Goal: Task Accomplishment & Management: Manage account settings

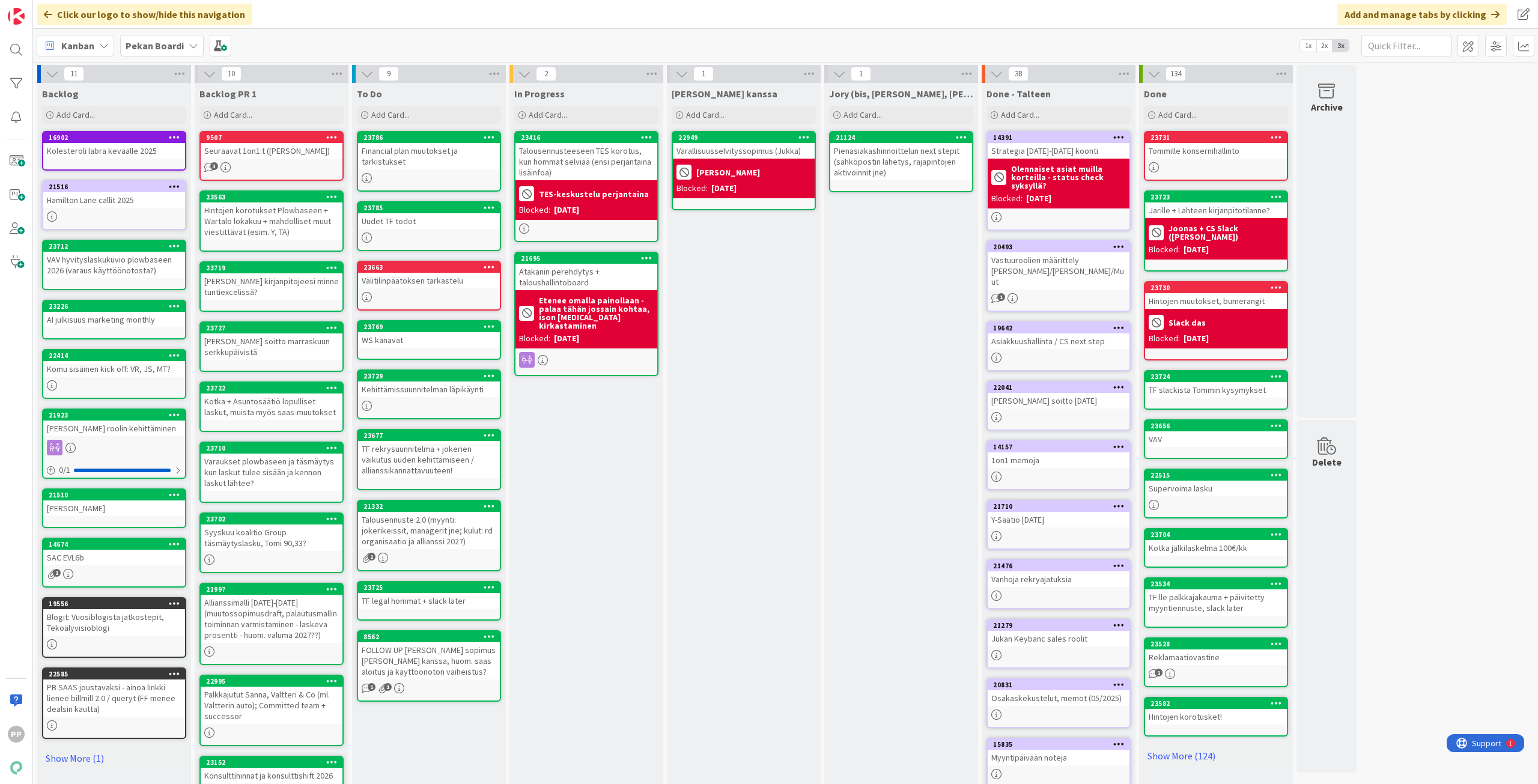
click at [461, 225] on div "Uudet TF todot" at bounding box center [429, 221] width 142 height 15
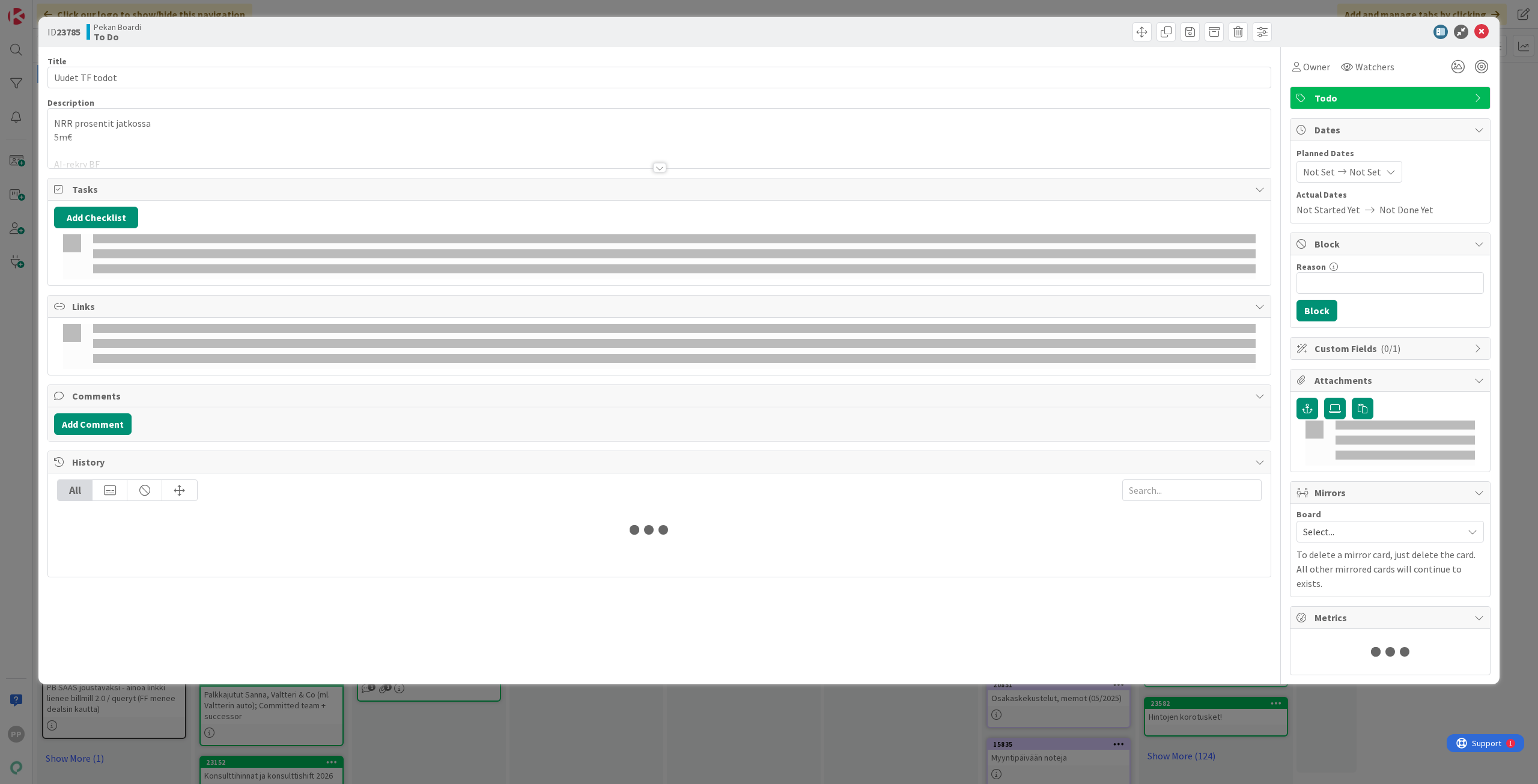
click at [515, 614] on div "Title 14 / 128 Uudet TF todot Description NRR prosentit jatkossa 5m€ AI-rekry B…" at bounding box center [659, 361] width 1224 height 628
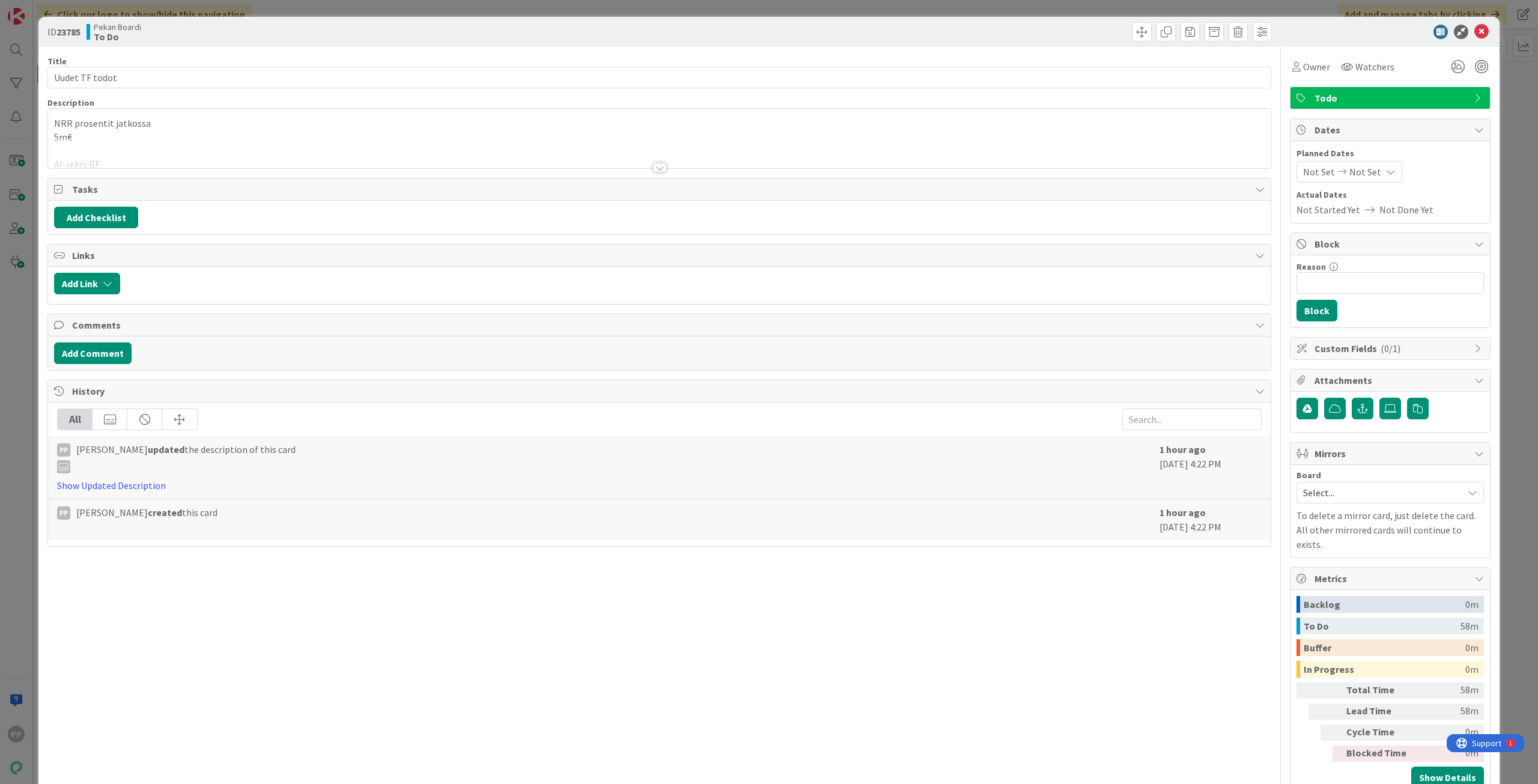
click at [470, 5] on div "ID 23785 Pekan Boardi To Do Title 14 / 128 Uudet TF todot Description NRR prose…" at bounding box center [769, 392] width 1538 height 784
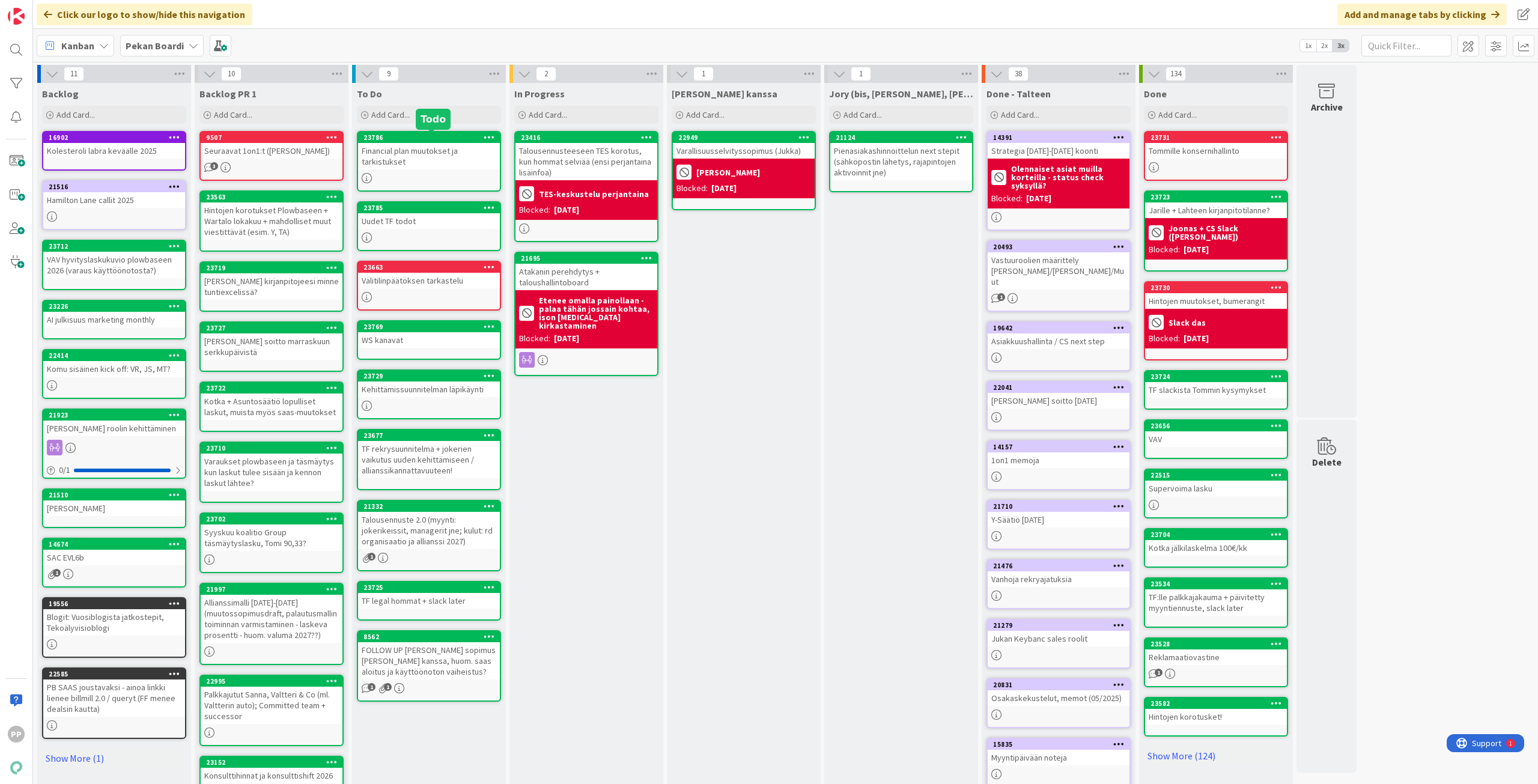
click at [443, 150] on div "Financial plan muutokset ja tarkistukset" at bounding box center [429, 156] width 142 height 26
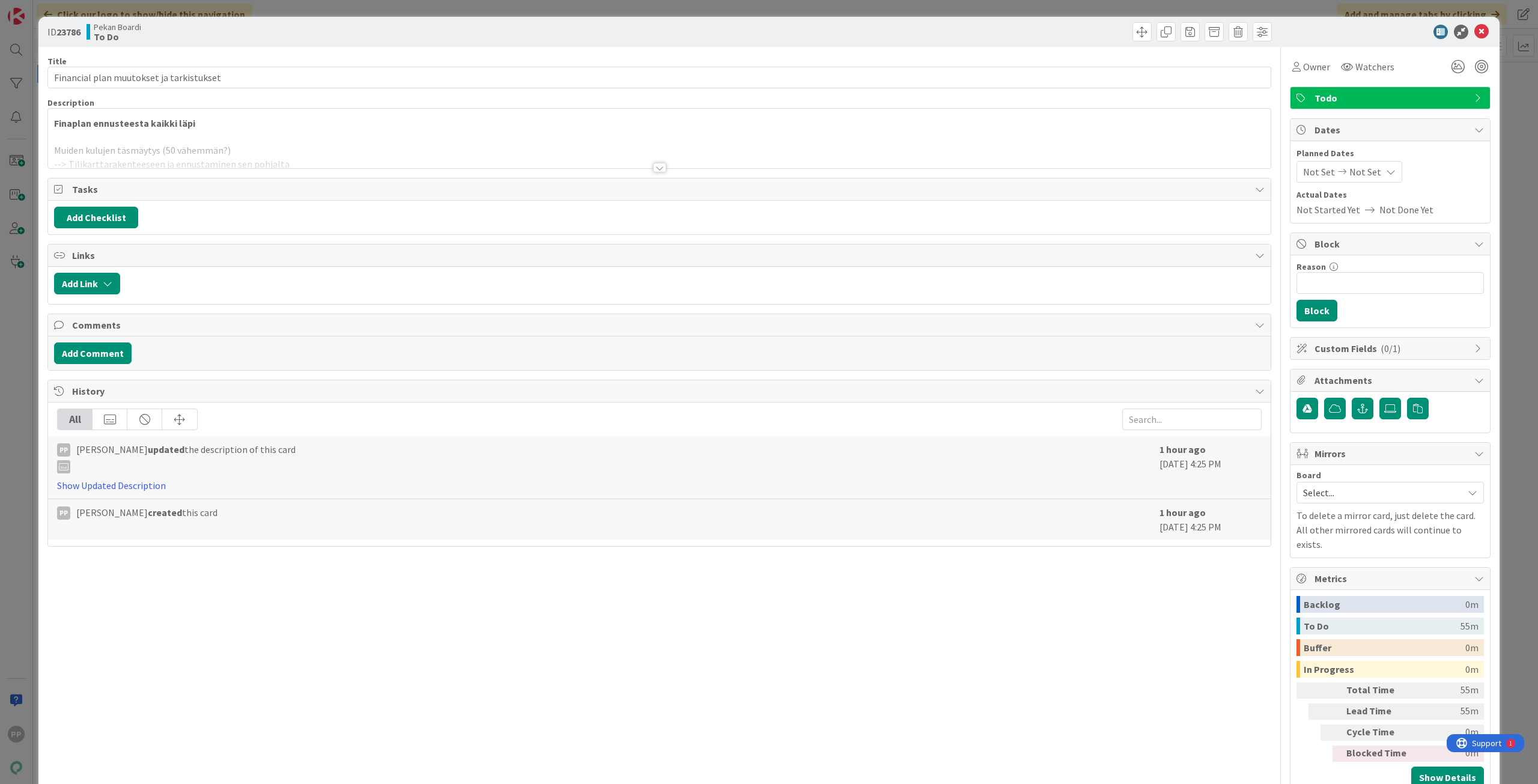
click at [299, 148] on div at bounding box center [659, 153] width 1223 height 31
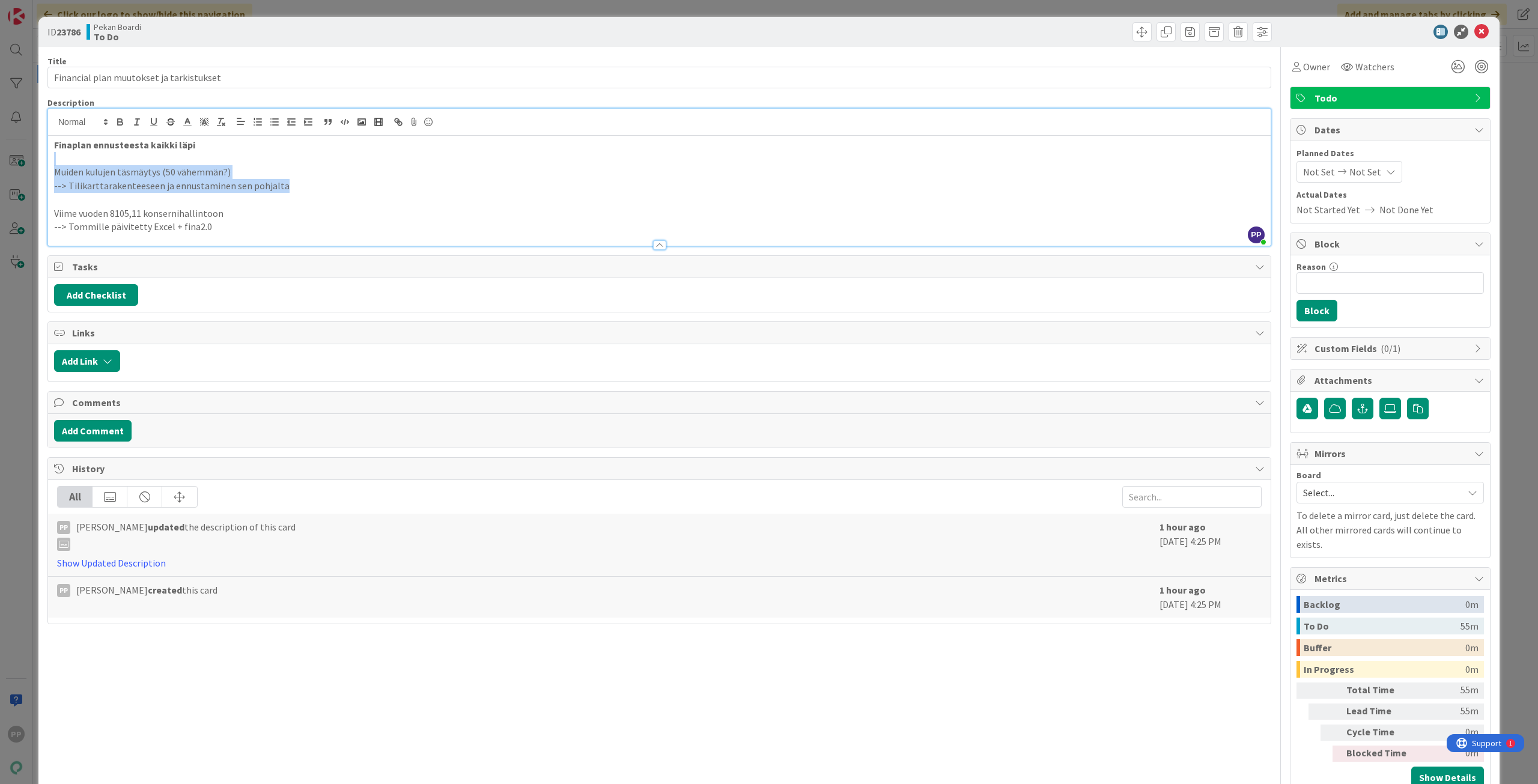
drag, startPoint x: 342, startPoint y: 190, endPoint x: 75, endPoint y: 162, distance: 268.5
click at [75, 162] on div "Finaplan ennusteesta kaikki läpi Muiden kulujen täsmäytys (50 vähemmän?) --> Ti…" at bounding box center [659, 191] width 1223 height 110
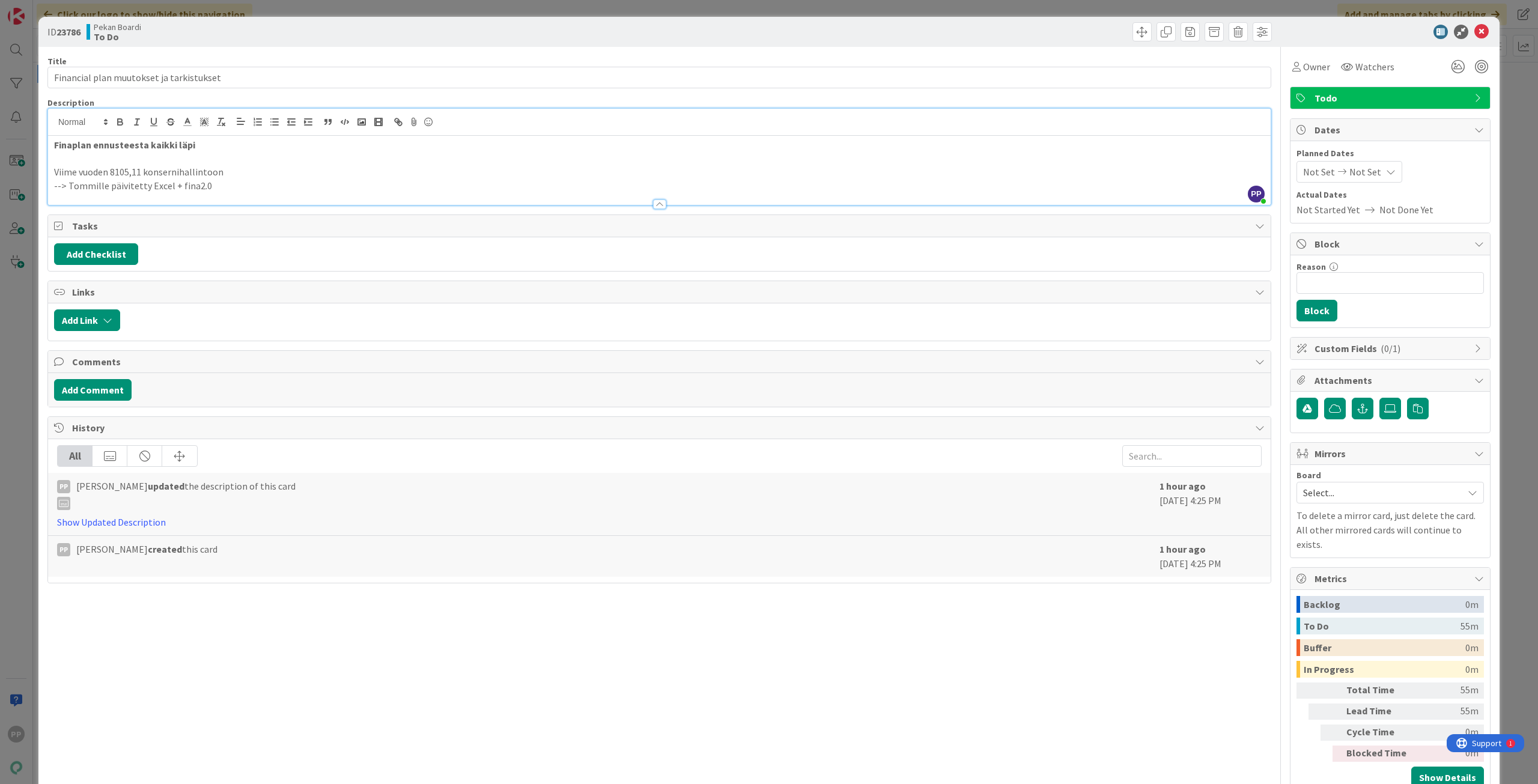
click at [372, 34] on div "Pekan Boardi To Do" at bounding box center [371, 31] width 570 height 19
click at [367, 5] on div "ID 23786 Pekan Boardi To Do Title 40 / 128 Financial plan muutokset ja tarkistu…" at bounding box center [769, 392] width 1538 height 784
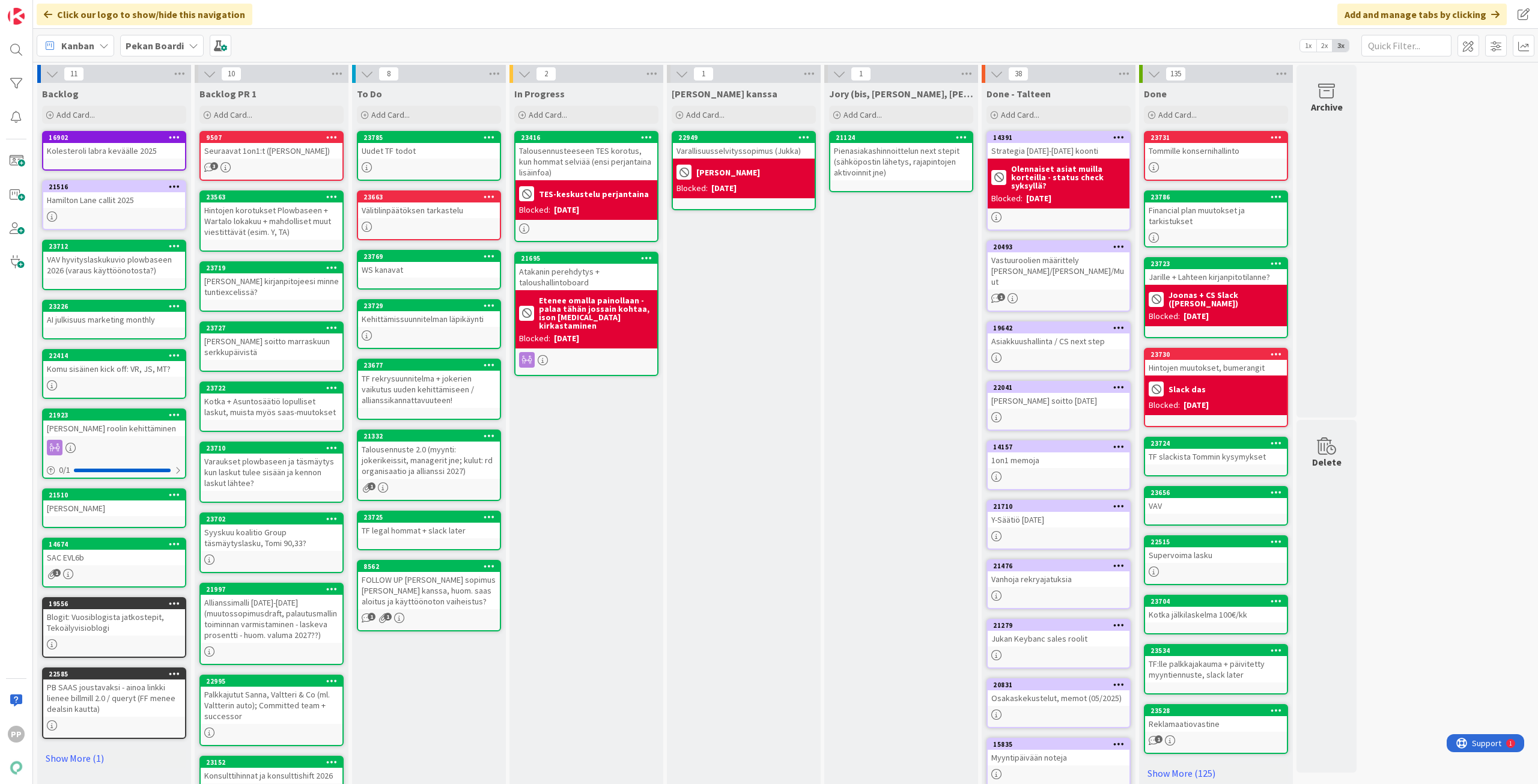
click at [796, 331] on div "[PERSON_NAME] kanssa Add Card... 22949 Varallisuusselvityssopimus ([PERSON_NAME…" at bounding box center [744, 454] width 154 height 743
click at [405, 120] on div "Add Card..." at bounding box center [429, 115] width 144 height 18
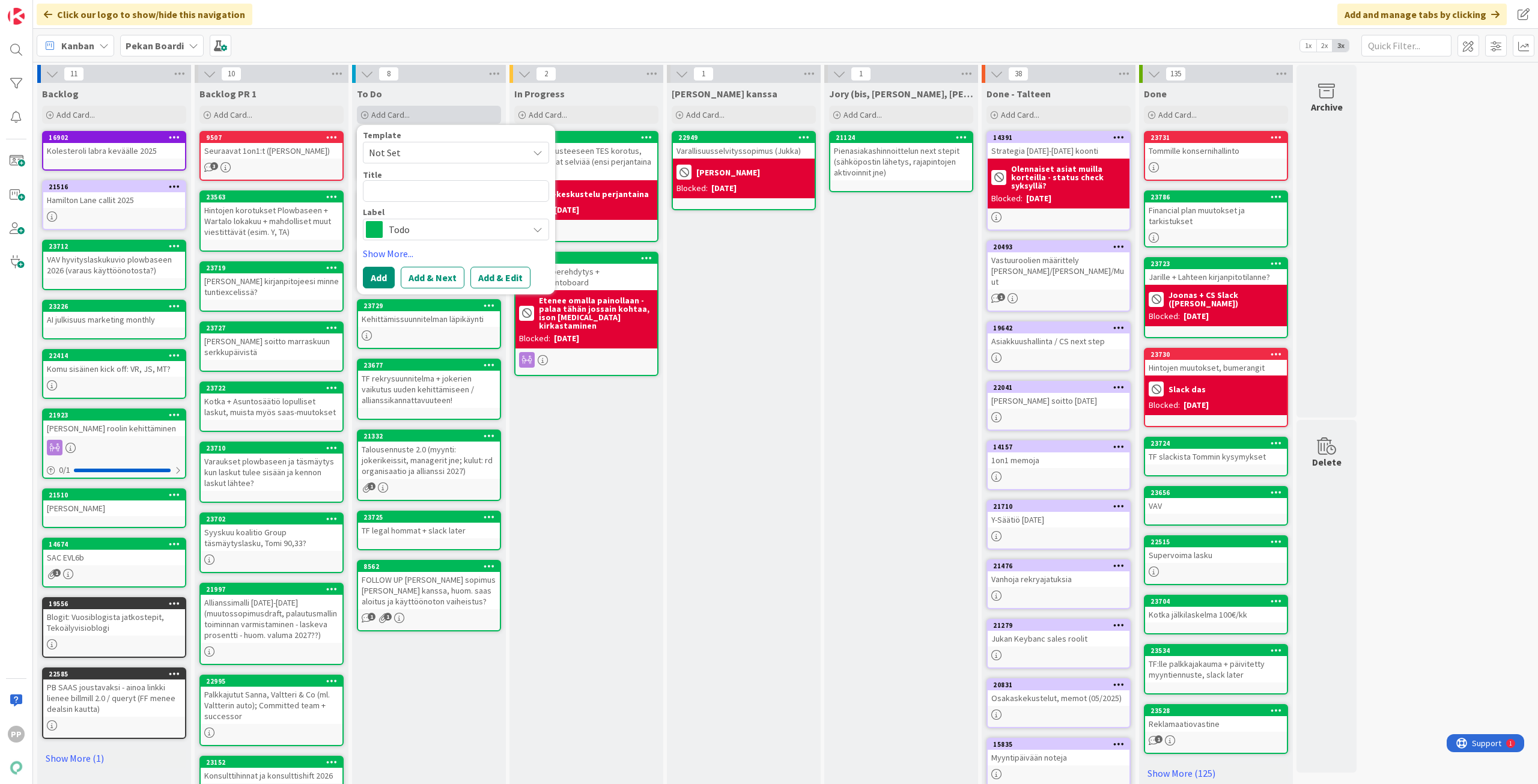
type textarea "x"
type textarea "F"
type textarea "x"
type textarea "Fi"
type textarea "x"
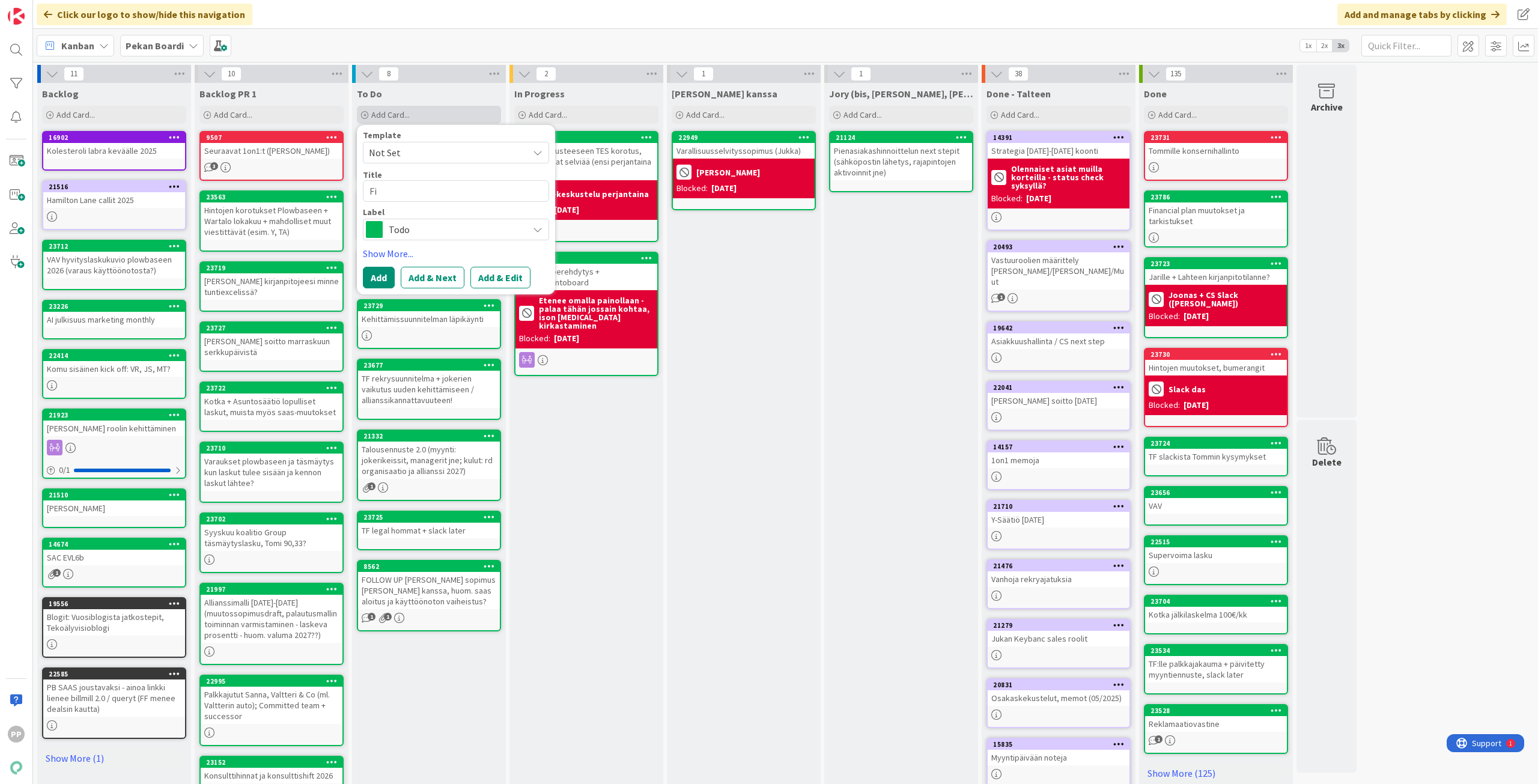
type textarea "Fin"
type textarea "x"
type textarea "Fina"
type textarea "x"
type textarea "Finap"
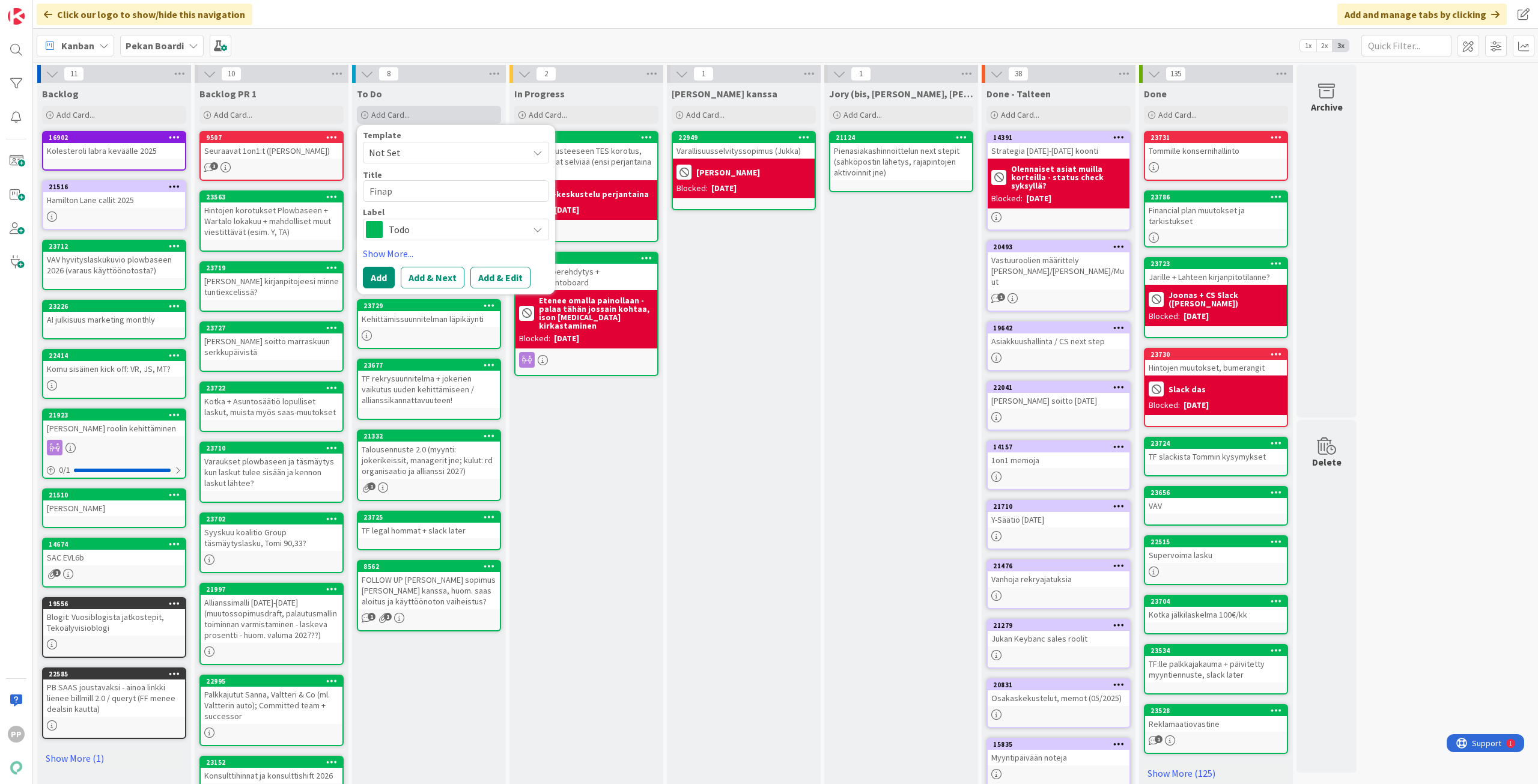
type textarea "x"
type textarea "Finapa"
type textarea "x"
type textarea "Finapal"
type textarea "x"
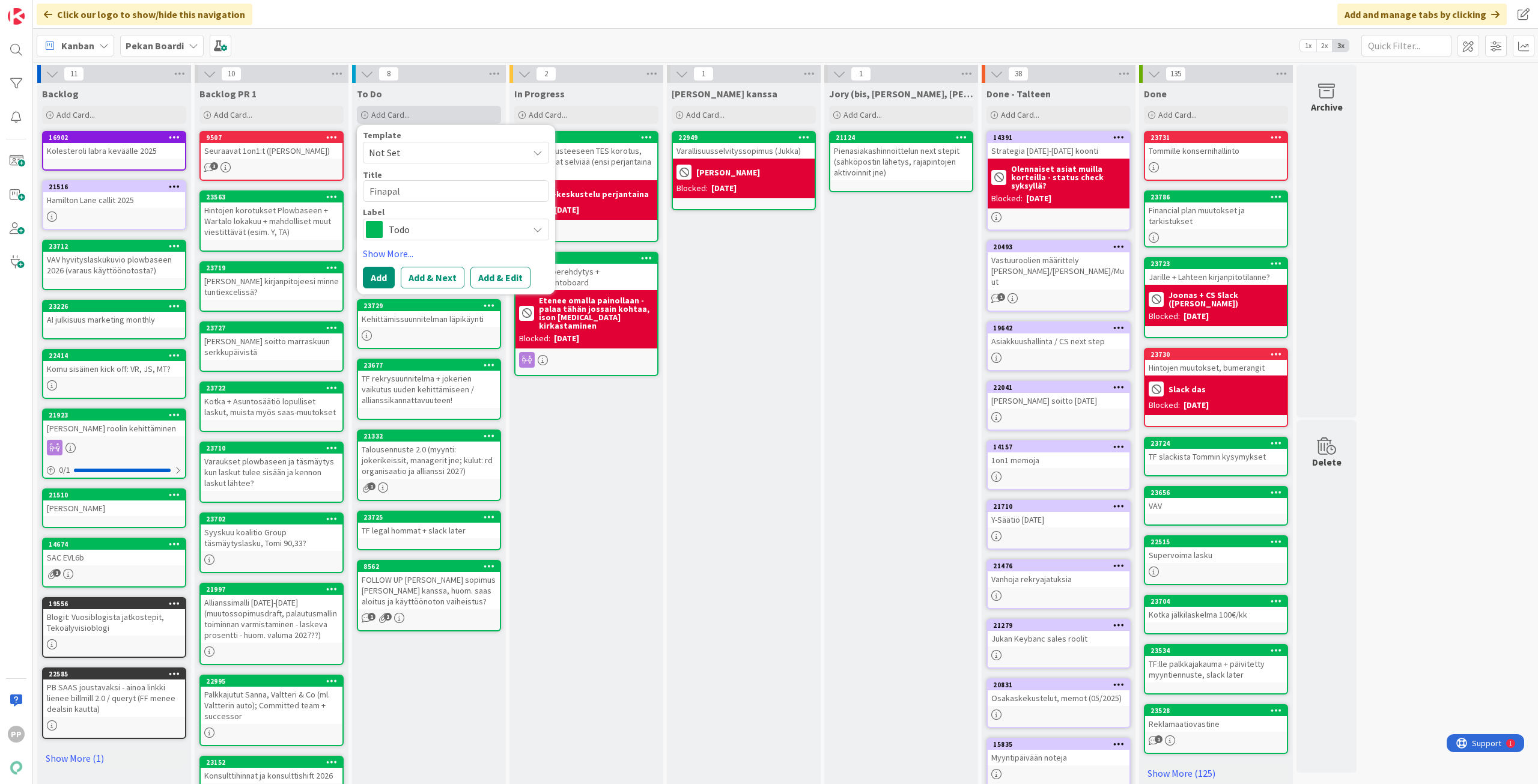
type textarea "Finapa"
type textarea "x"
type textarea "Finap"
type textarea "x"
type textarea "Finapl"
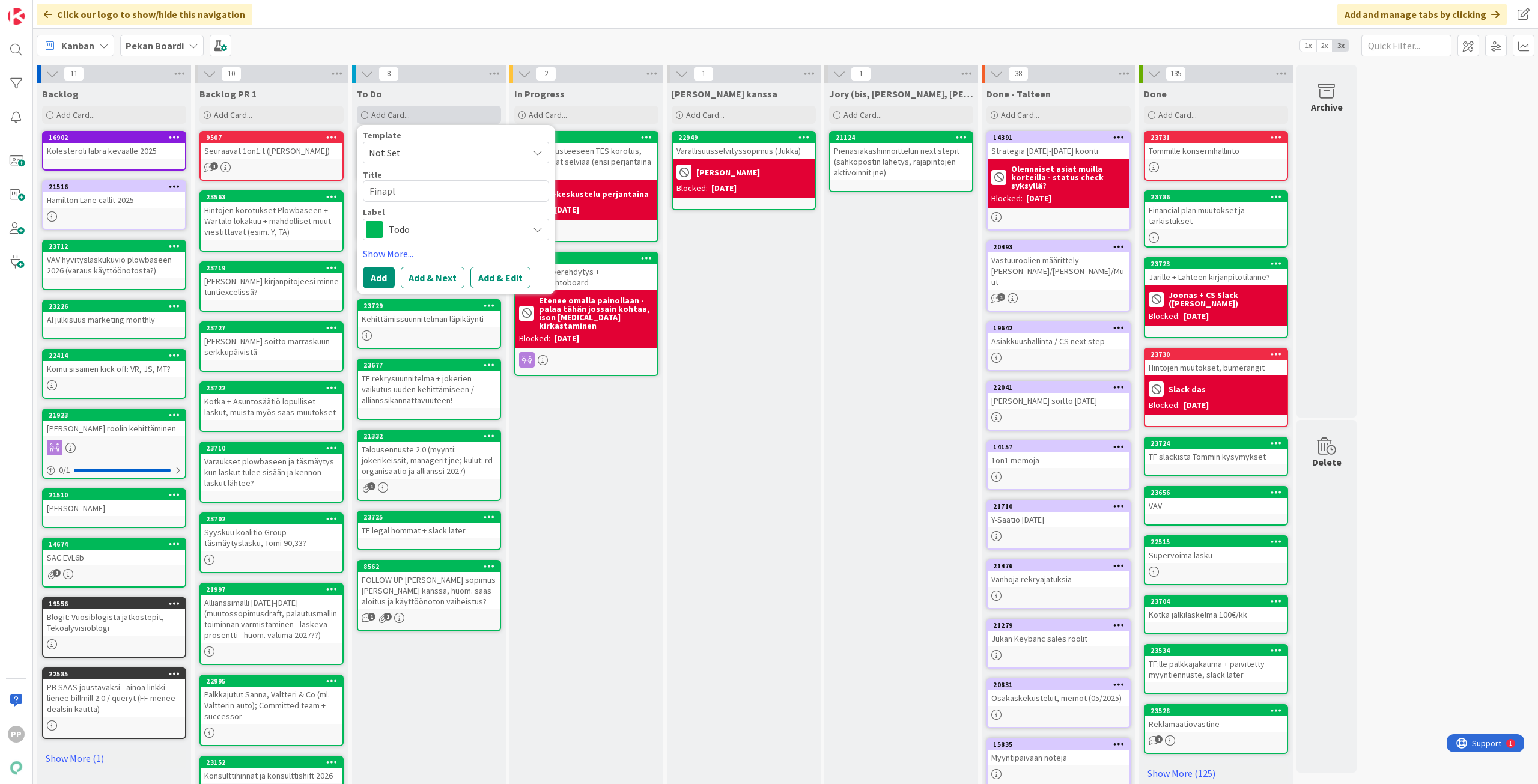
type textarea "x"
type textarea "Finapla"
type textarea "x"
type textarea "Finaplan"
type textarea "x"
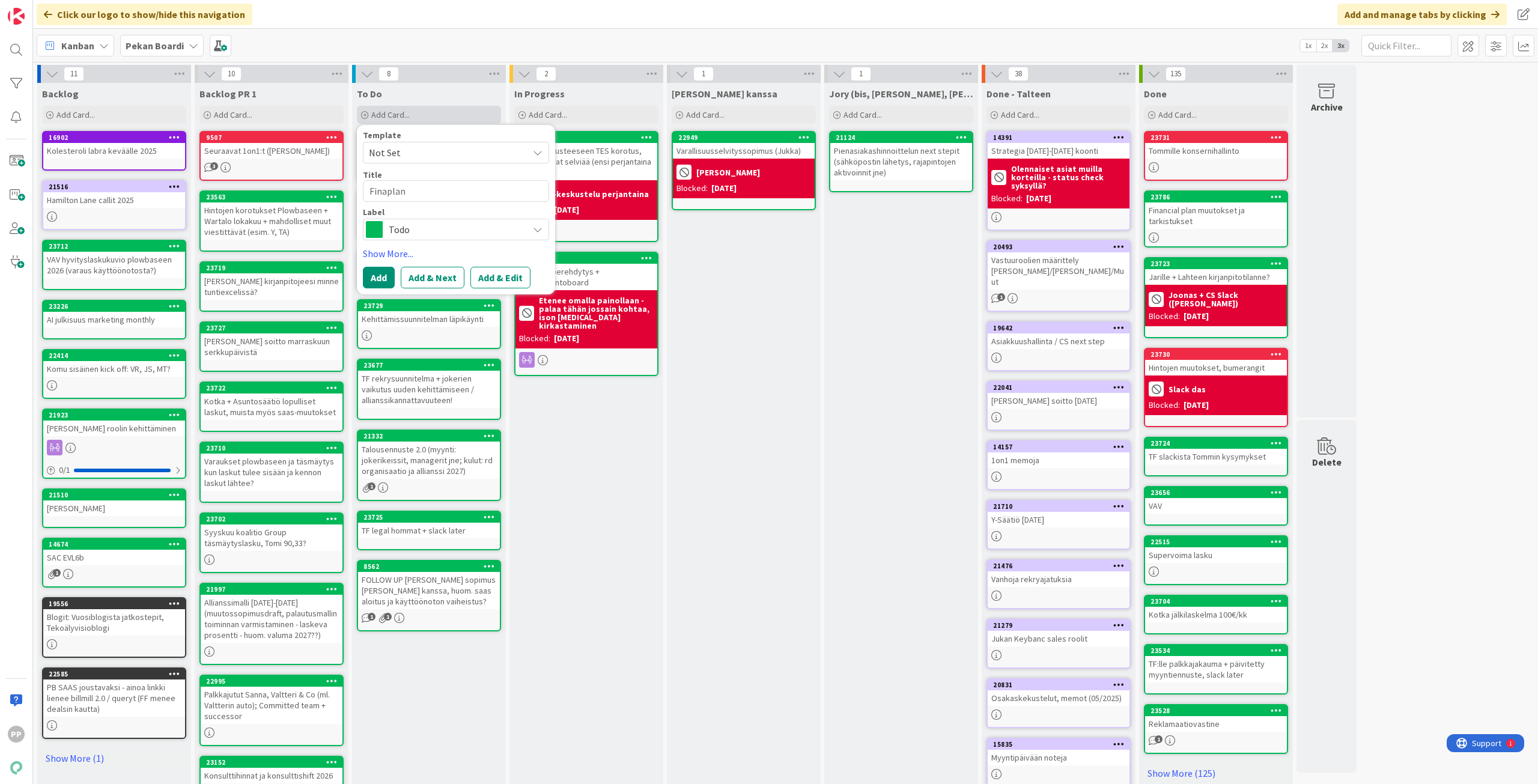
type textarea "Finaplan"
type textarea "x"
type textarea "Finaplan 2"
type textarea "x"
type textarea "Finaplan 2."
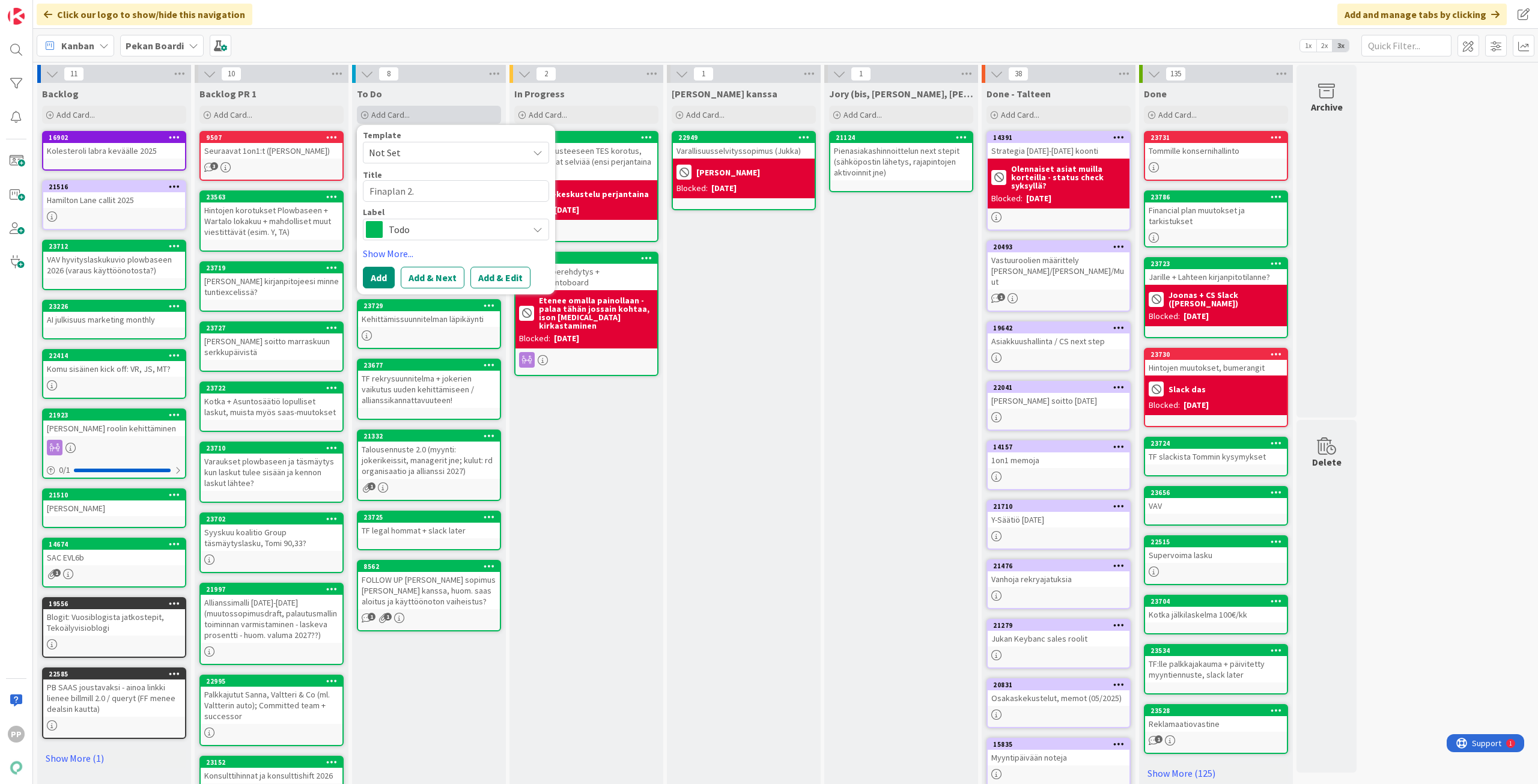
type textarea "x"
type textarea "Finaplan 2.0"
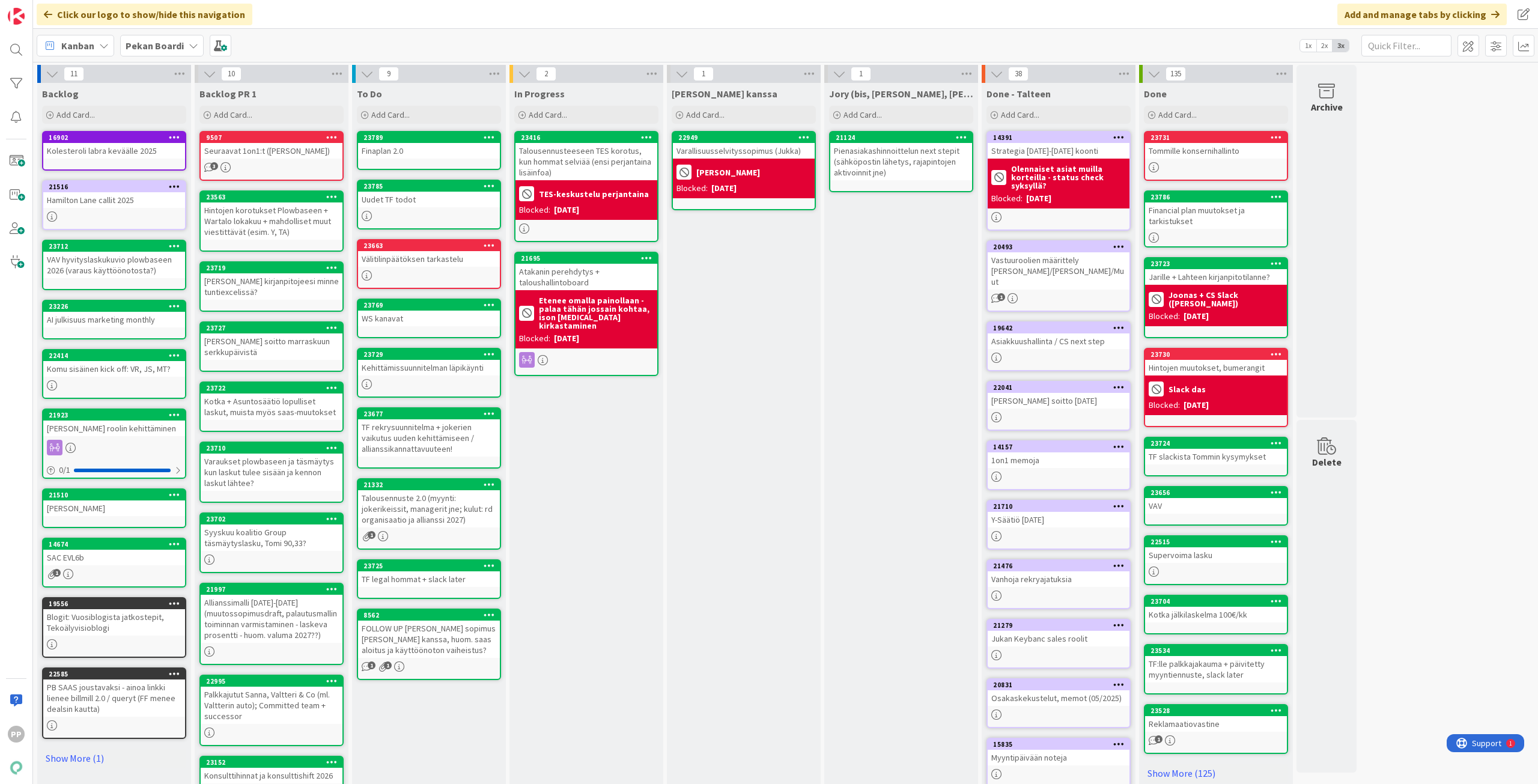
click at [408, 152] on div "Finaplan 2.0" at bounding box center [429, 150] width 142 height 15
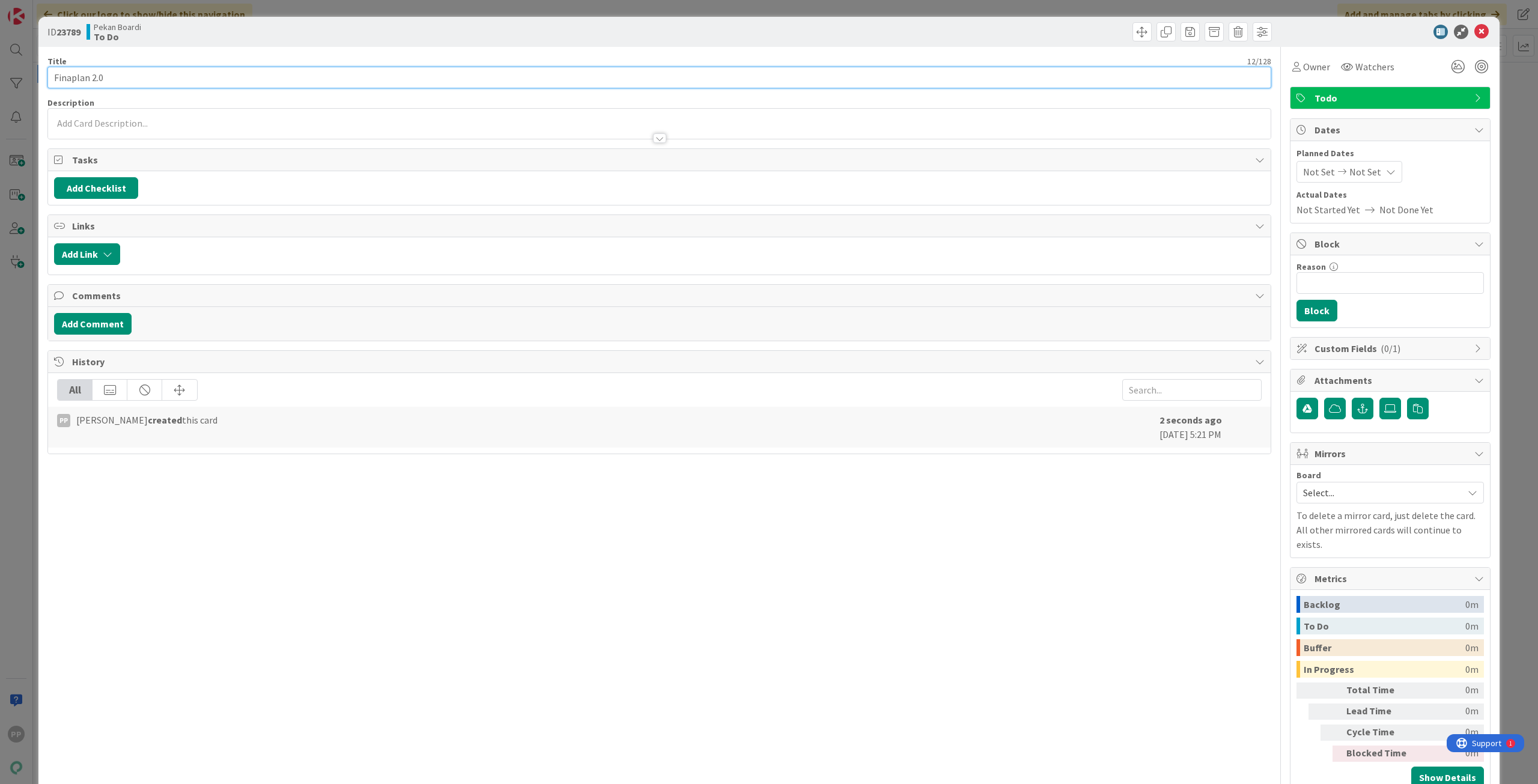
click at [175, 83] on input "Finaplan 2.0" at bounding box center [659, 78] width 1224 height 22
type input "Finaplan 2.0 finetuning"
click at [160, 135] on div at bounding box center [659, 132] width 1223 height 12
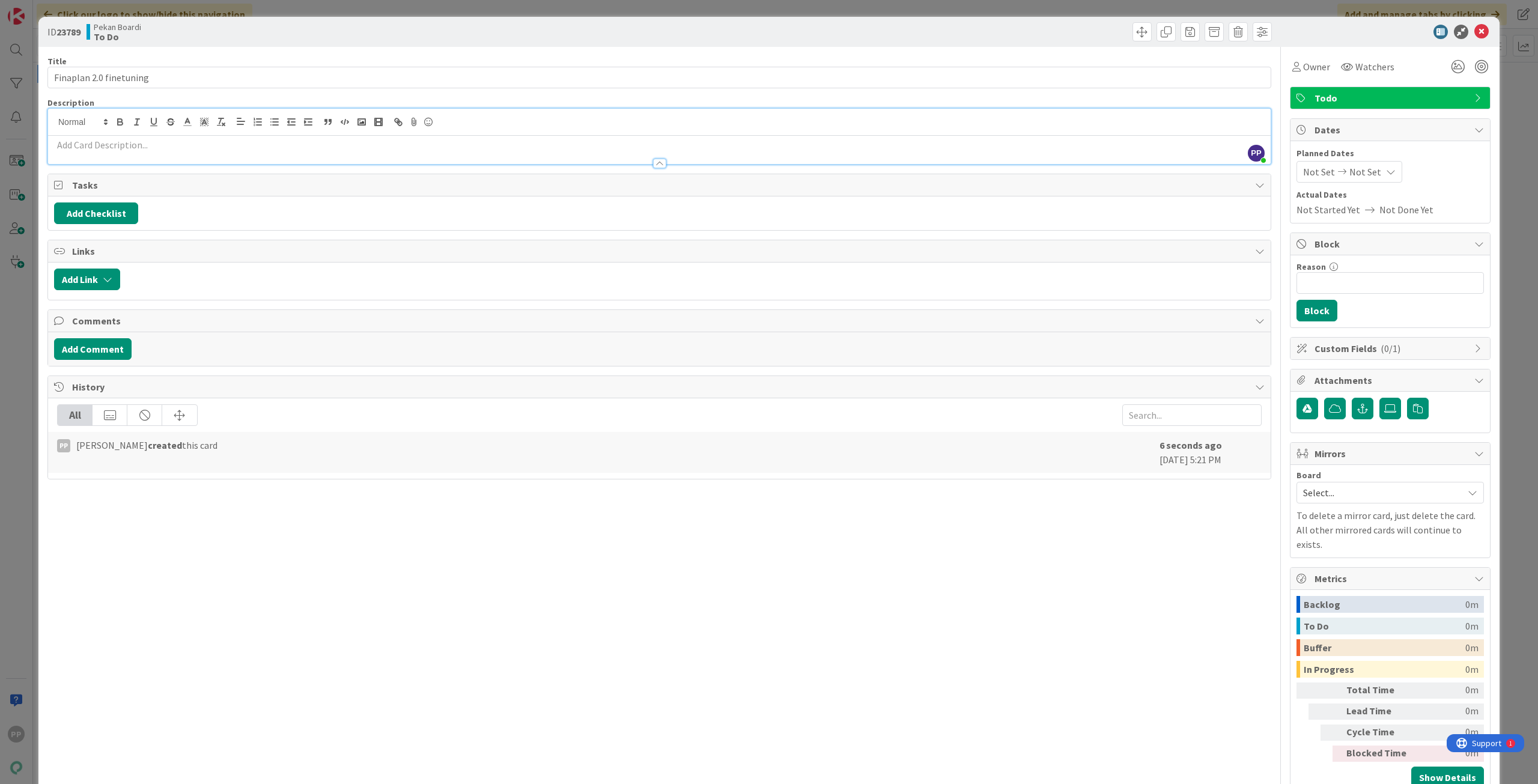
click at [149, 146] on p at bounding box center [659, 145] width 1211 height 14
click at [159, 149] on p at bounding box center [659, 145] width 1211 height 14
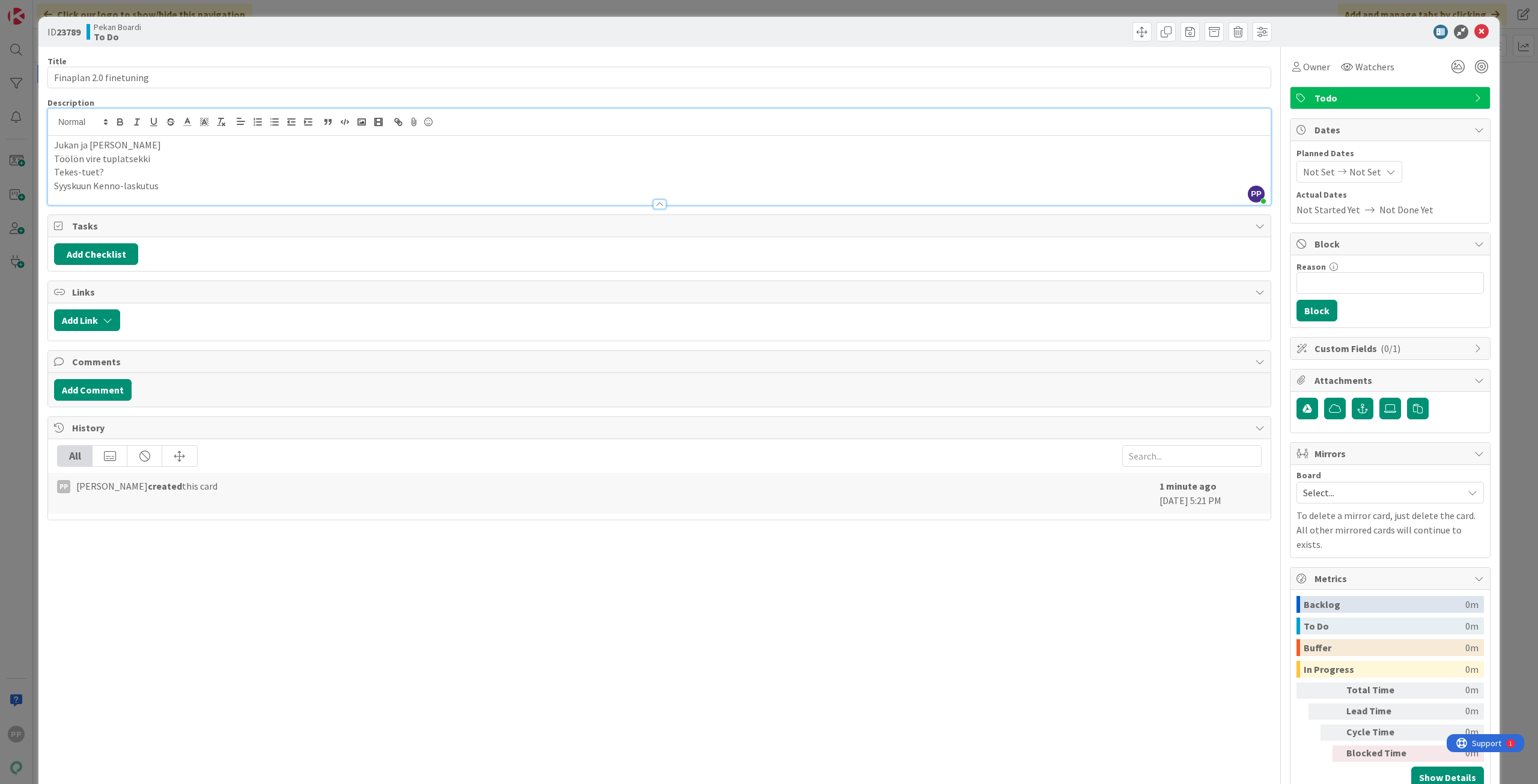
click at [202, 180] on p "Syyskuun Kenno-laskutus" at bounding box center [659, 186] width 1211 height 14
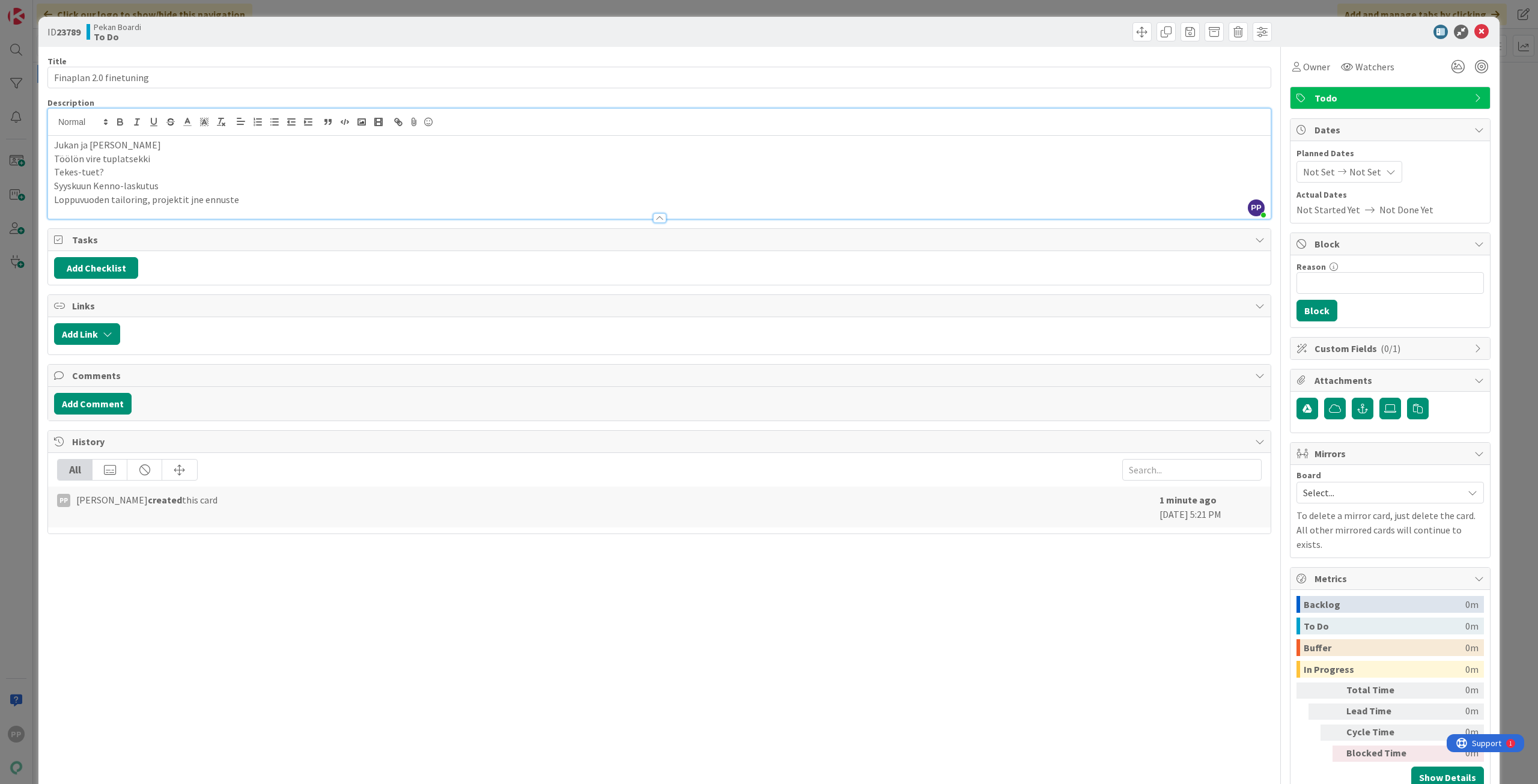
click at [83, 206] on div at bounding box center [659, 212] width 1223 height 12
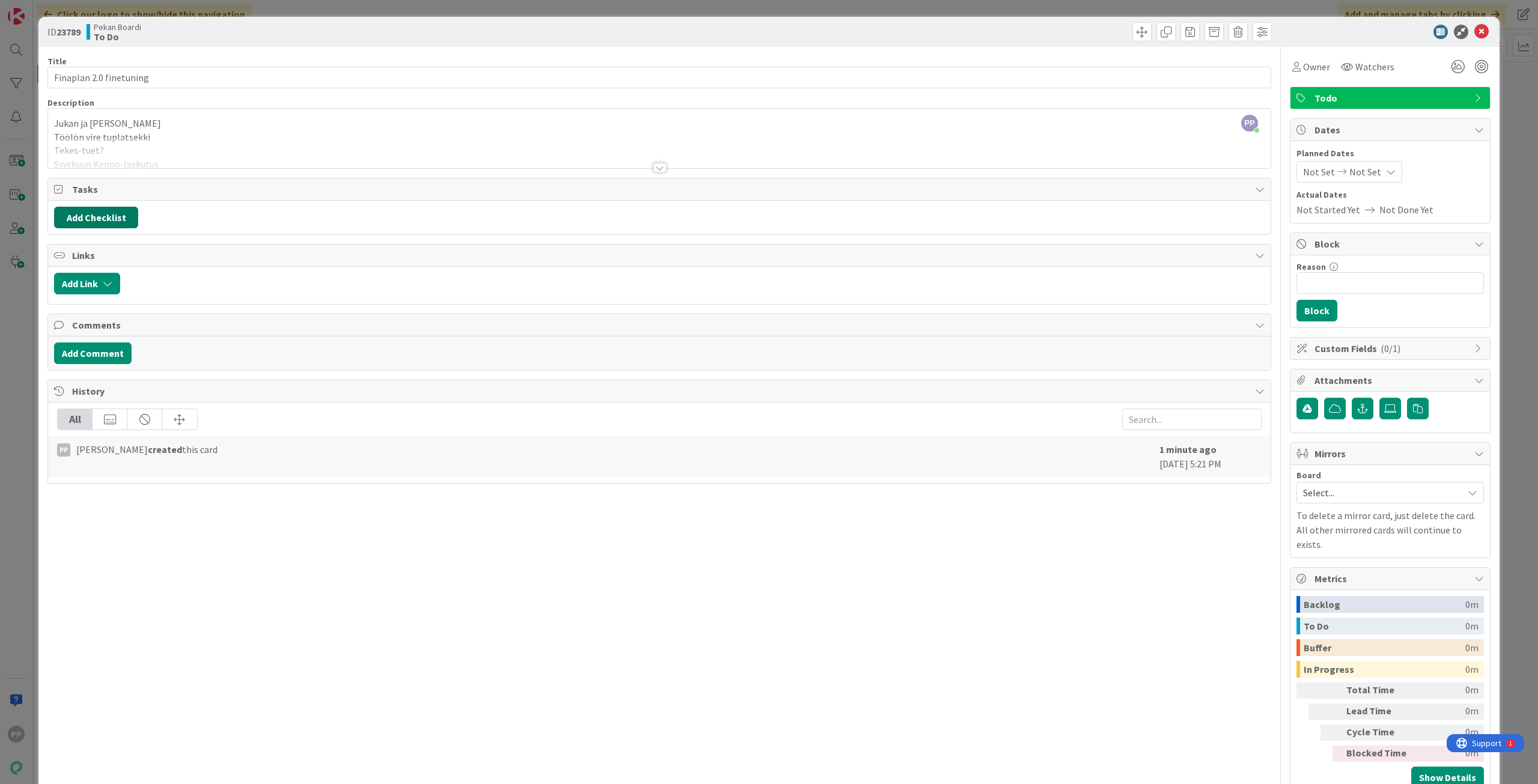
drag, startPoint x: 83, startPoint y: 216, endPoint x: 132, endPoint y: 166, distance: 70.0
click at [132, 166] on div "Title 23 / 128 Finaplan 2.0 finetuning Description PP [PERSON_NAME] just joined…" at bounding box center [659, 421] width 1224 height 747
click at [138, 159] on div at bounding box center [659, 153] width 1223 height 31
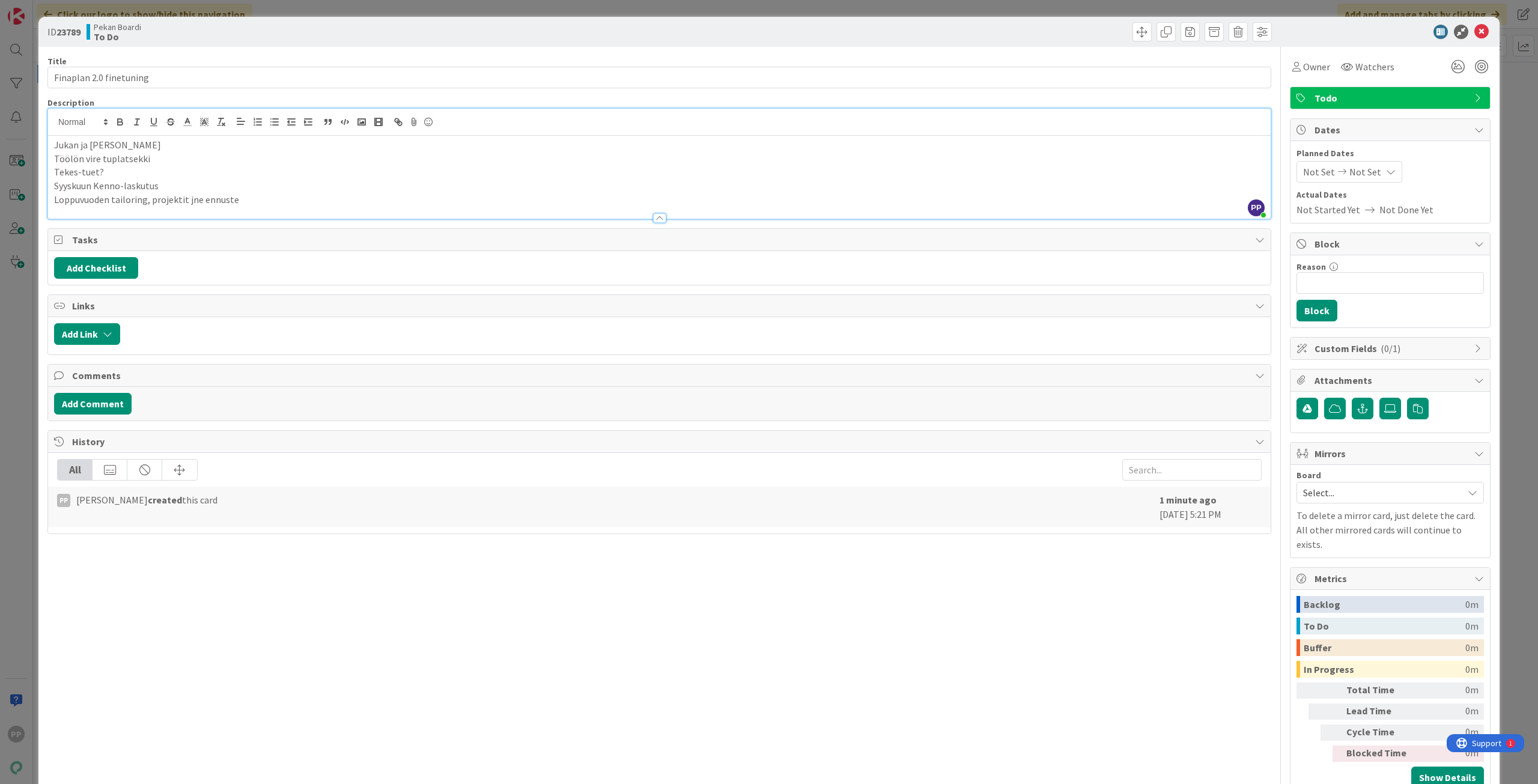
click at [48, 156] on div "Jukan ja [PERSON_NAME] työt Töölön vire tuplatsekki Tekes-tuet? Syyskuun Kenno-…" at bounding box center [659, 177] width 1223 height 83
click at [44, 152] on div "ID 23789 Pekan Boardi To Do Title 23 / 128 Finaplan 2.0 finetuning Description …" at bounding box center [769, 410] width 1461 height 787
click at [25, 148] on div "ID 23789 Pekan Boardi To Do Title 23 / 128 Finaplan 2.0 finetuning Description …" at bounding box center [769, 392] width 1538 height 784
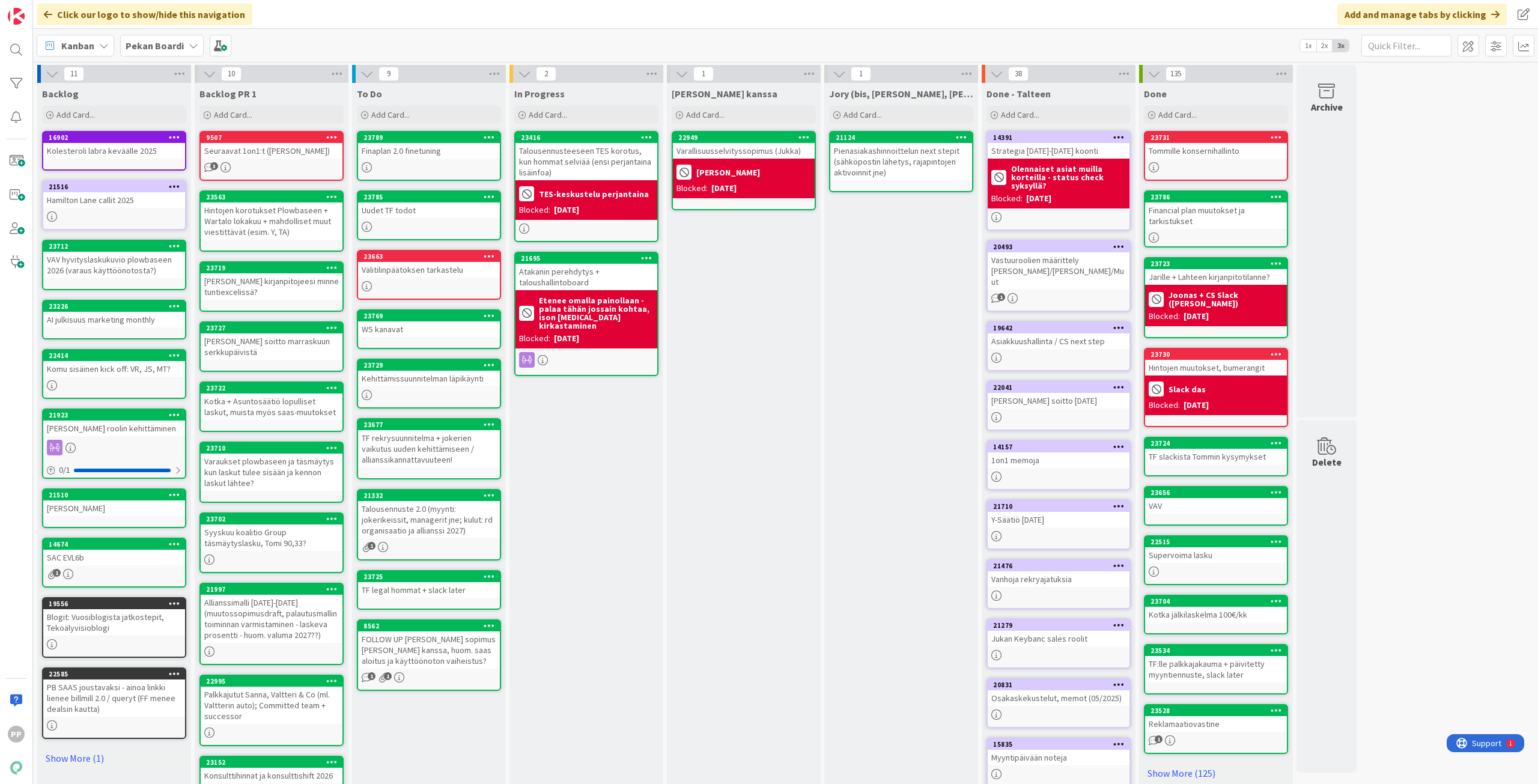
click at [412, 210] on div "Uudet TF todot" at bounding box center [429, 210] width 142 height 15
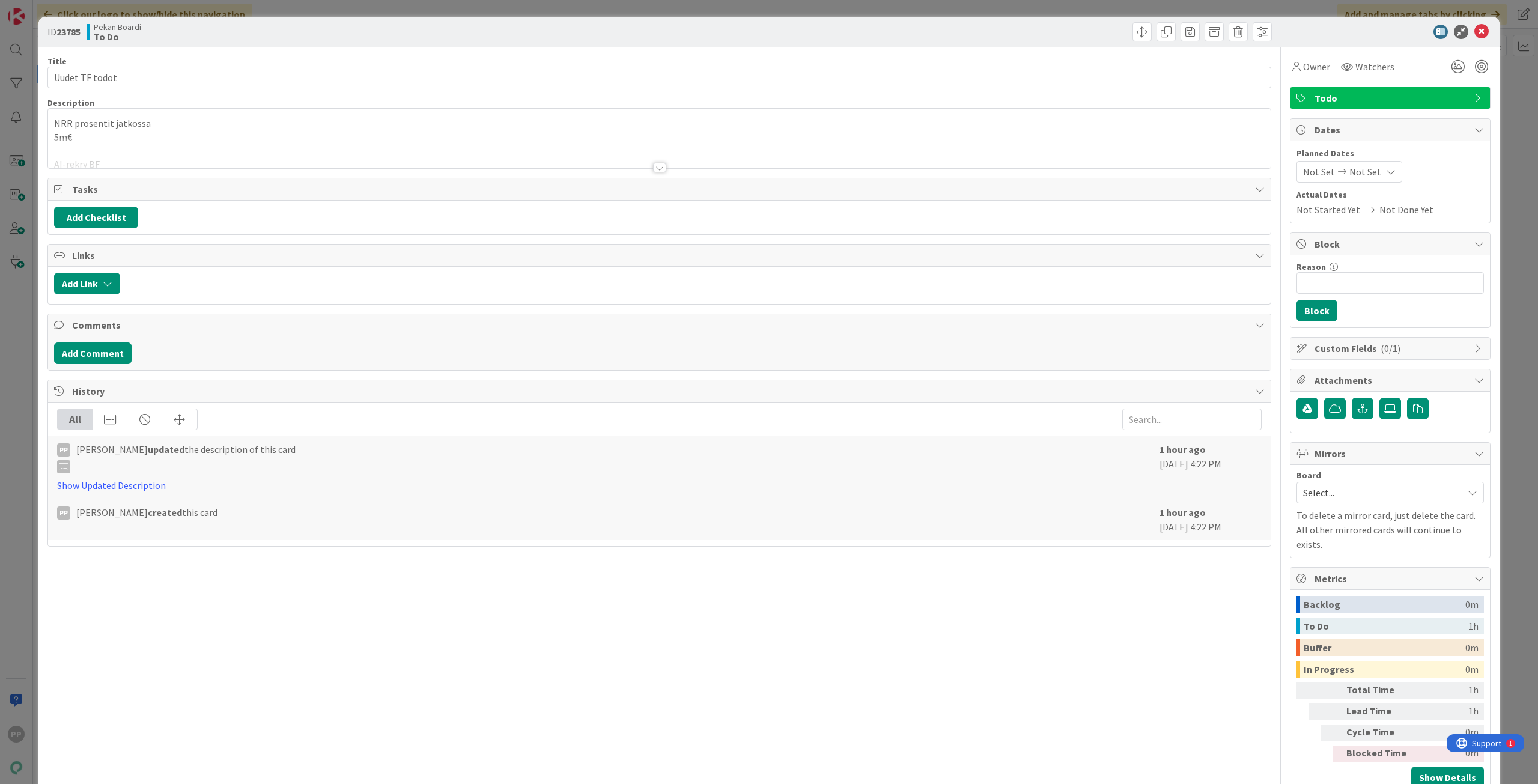
click at [187, 130] on p "5m€" at bounding box center [659, 137] width 1211 height 14
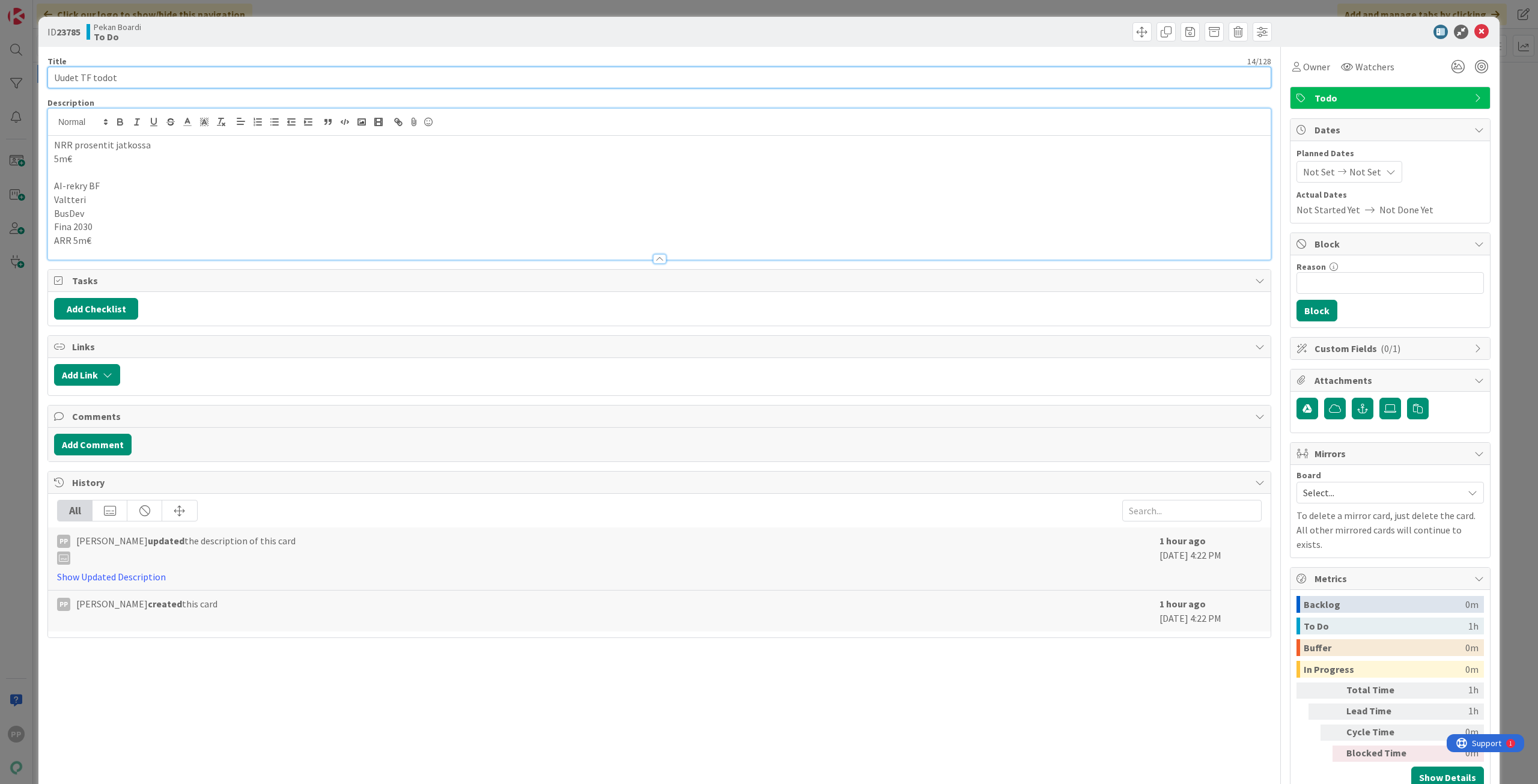
click at [173, 78] on input "Uudet TF todot" at bounding box center [659, 78] width 1224 height 22
type input "Uudet TF todot (NRR, talous AI busdev tms -> ARR 5m€ 2030)"
click at [116, 242] on p "ARR 5m€" at bounding box center [659, 240] width 1211 height 14
click at [147, 58] on div "Title 58 / 128" at bounding box center [659, 61] width 1224 height 11
click at [166, 35] on div "Pekan Boardi To Do" at bounding box center [371, 31] width 570 height 19
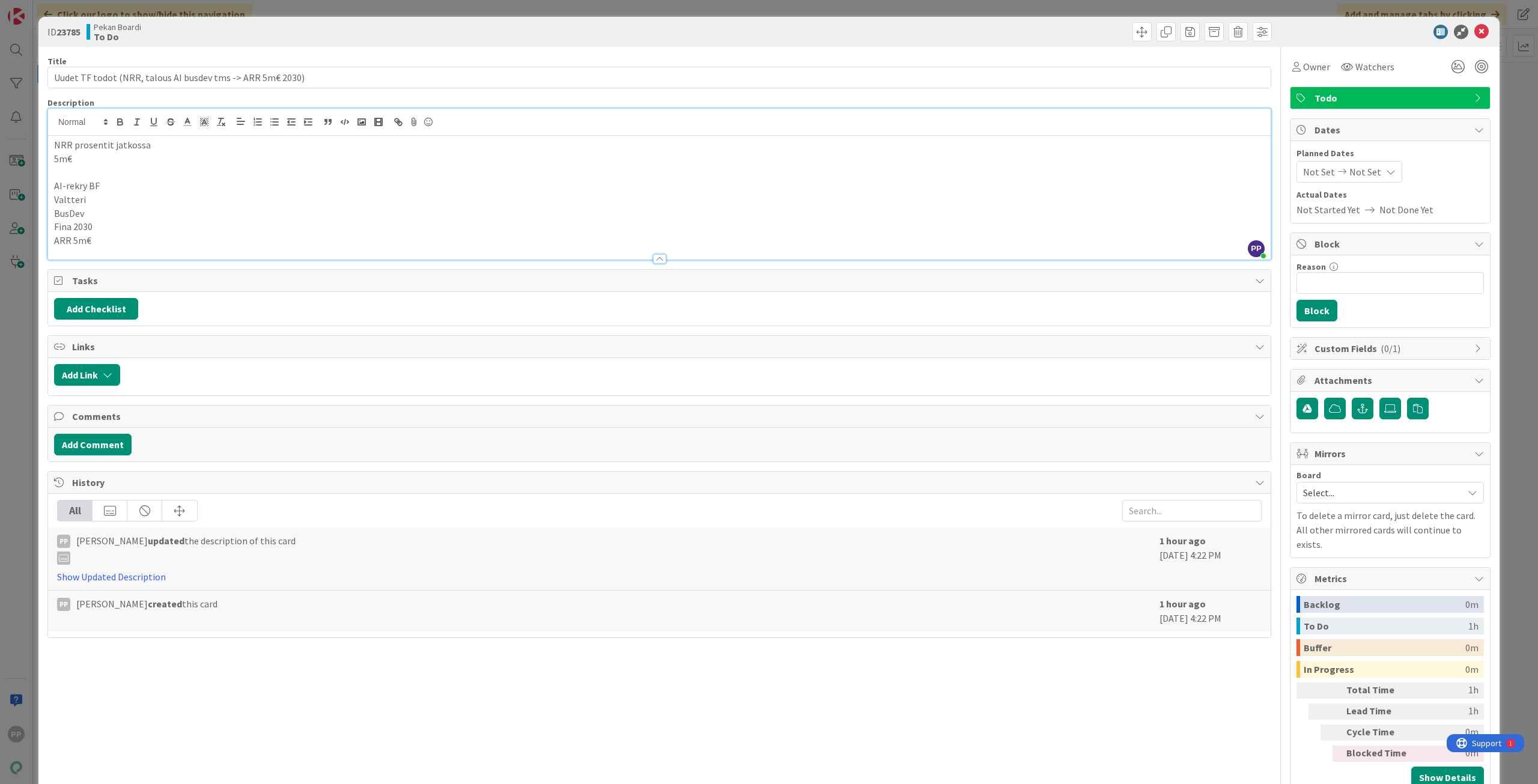
click at [203, 13] on div "ID 23785 Pekan Boardi To Do Title 58 / 128 Uudet TF todot (NRR, talous AI busde…" at bounding box center [769, 392] width 1538 height 784
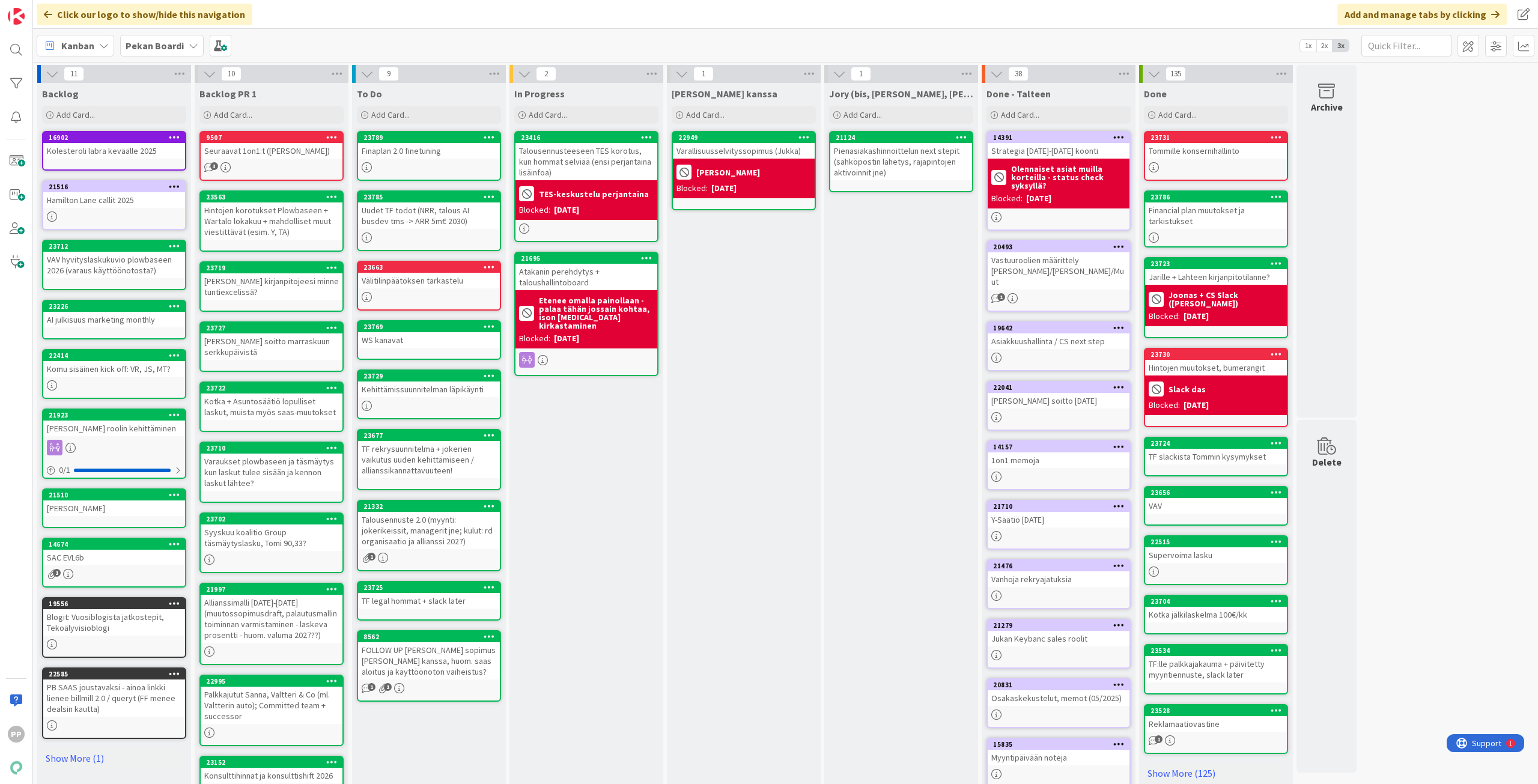
click at [440, 282] on div "Välitilinpäätöksen tarkastelu" at bounding box center [429, 280] width 142 height 15
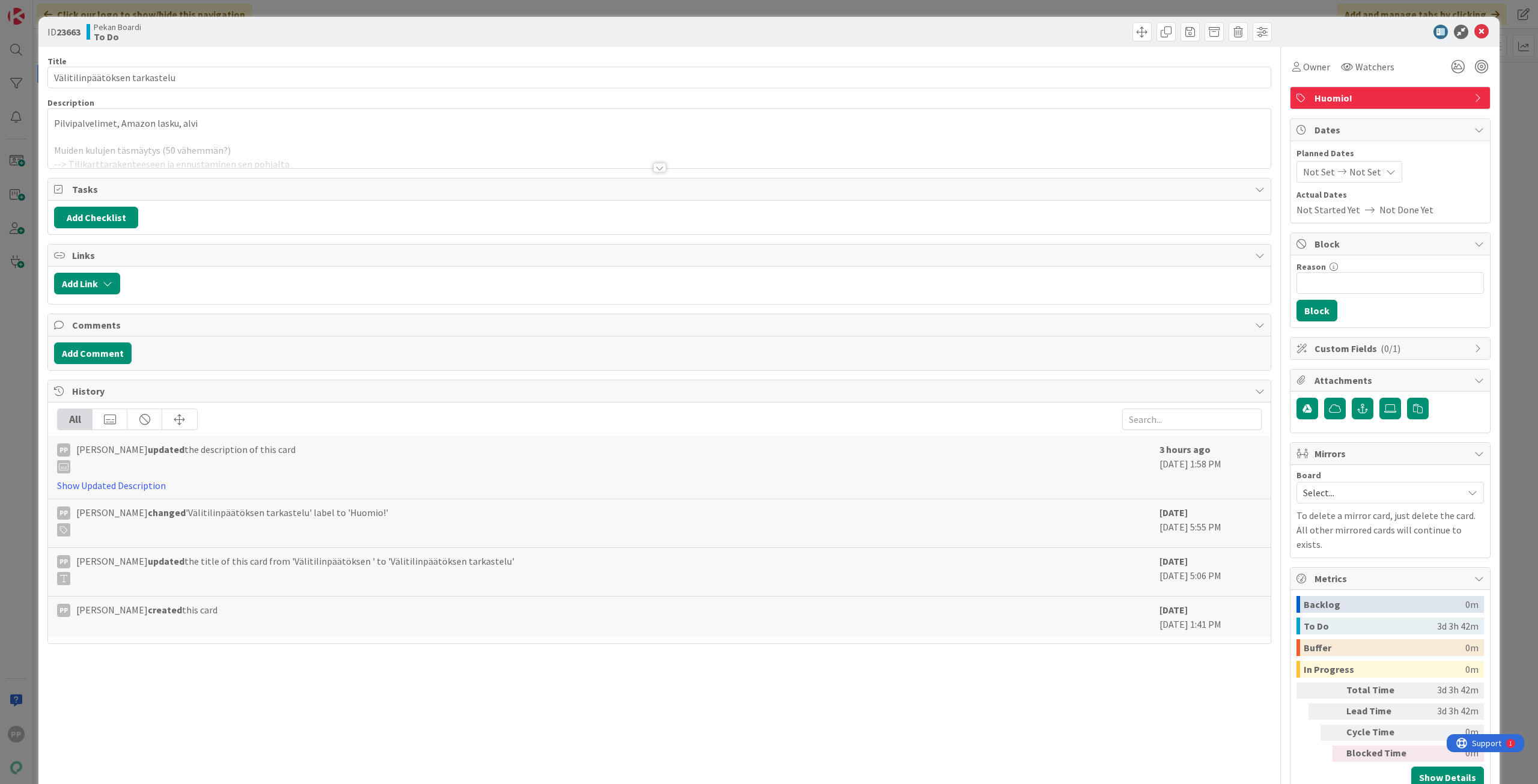
click at [231, 136] on p at bounding box center [659, 137] width 1211 height 14
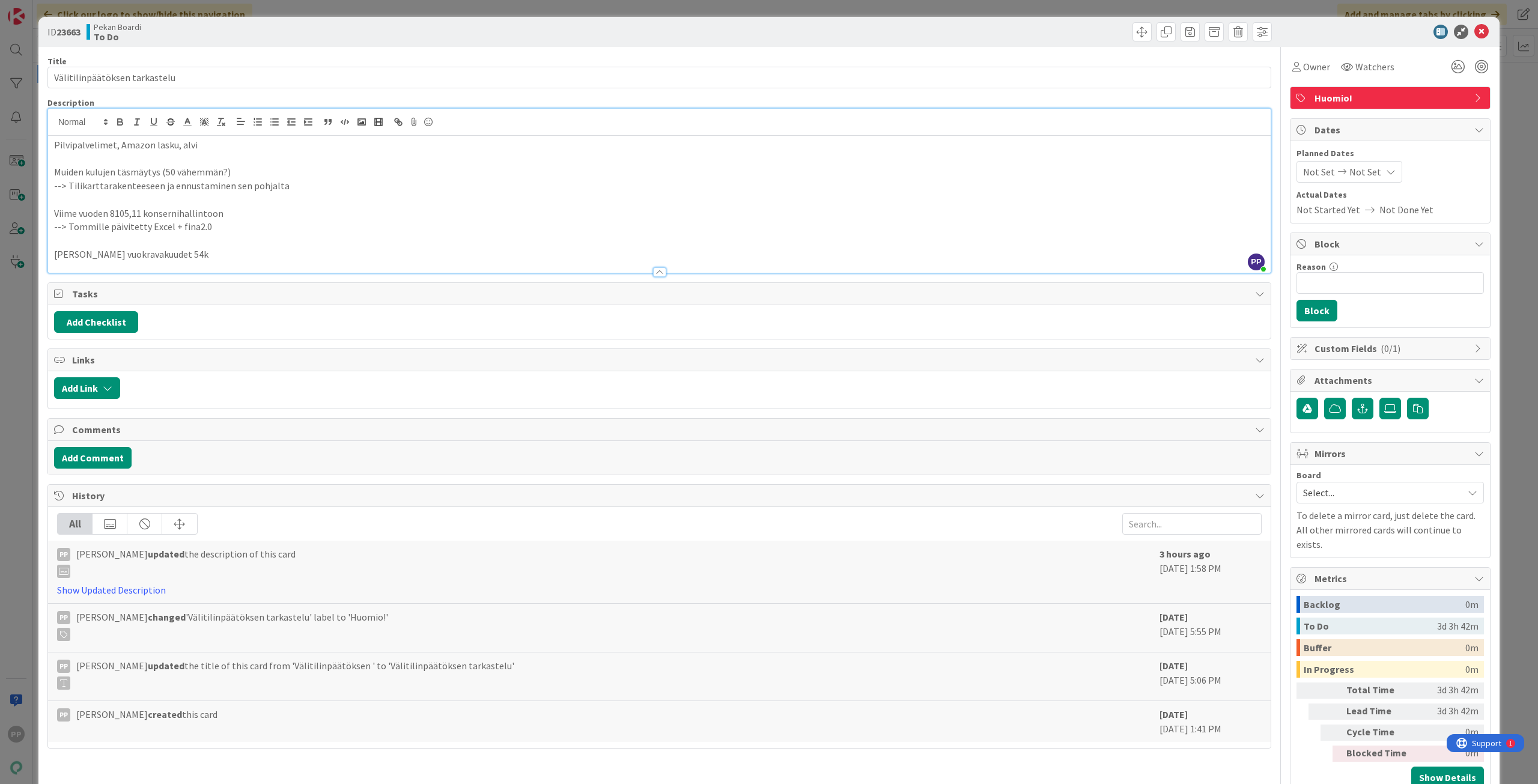
click at [24, 229] on div "ID 23663 Pekan Boardi To Do Title 29 / 128 Välitilinpäätöksen tarkastelu Descri…" at bounding box center [769, 392] width 1538 height 784
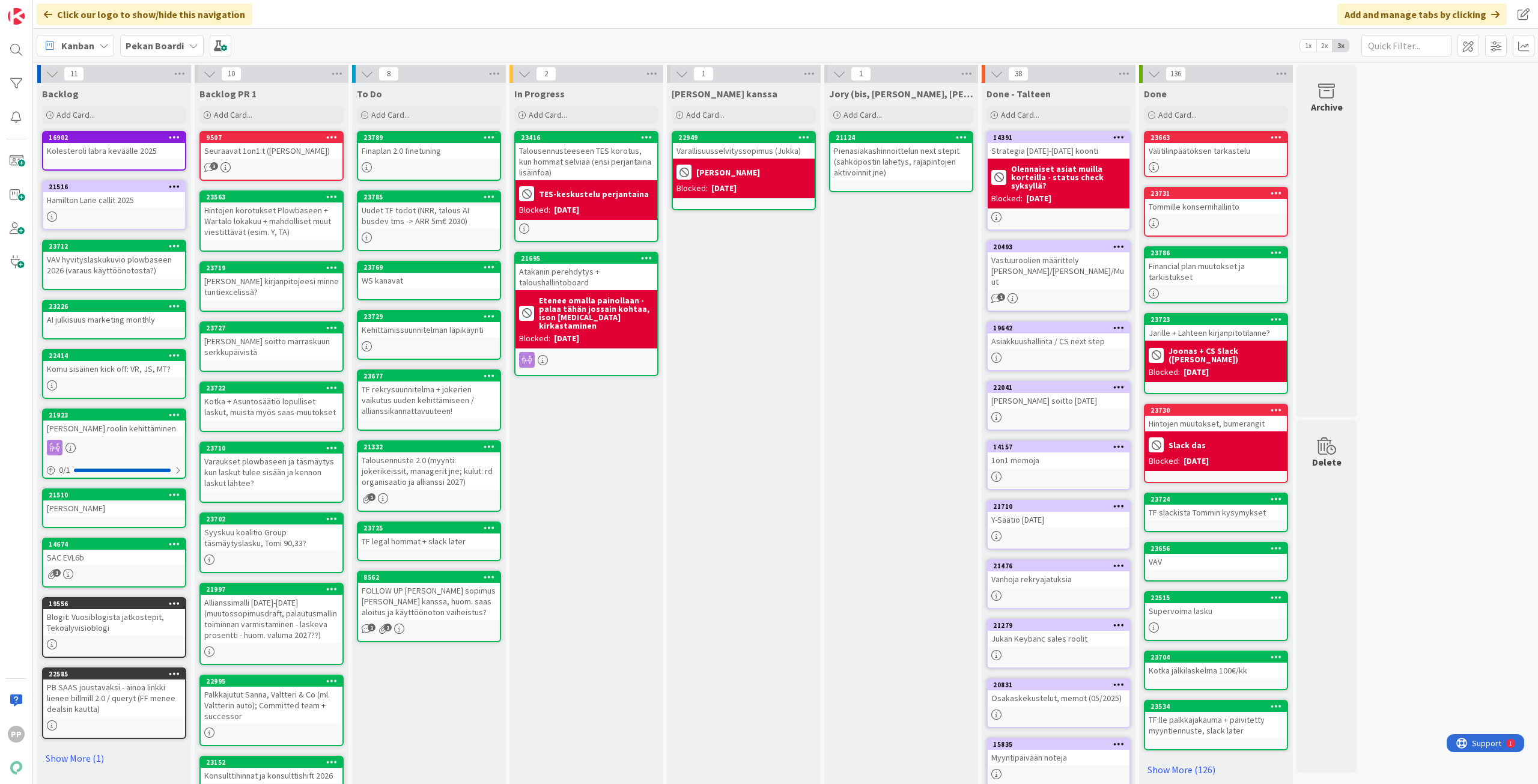
click at [779, 404] on div "[PERSON_NAME] kanssa Add Card... 22949 Varallisuusselvityssopimus ([PERSON_NAME…" at bounding box center [744, 454] width 154 height 743
click at [573, 475] on div "In Progress Add Card... 23416 Talousennusteeseen TES korotus, kun hommat selviä…" at bounding box center [586, 454] width 154 height 743
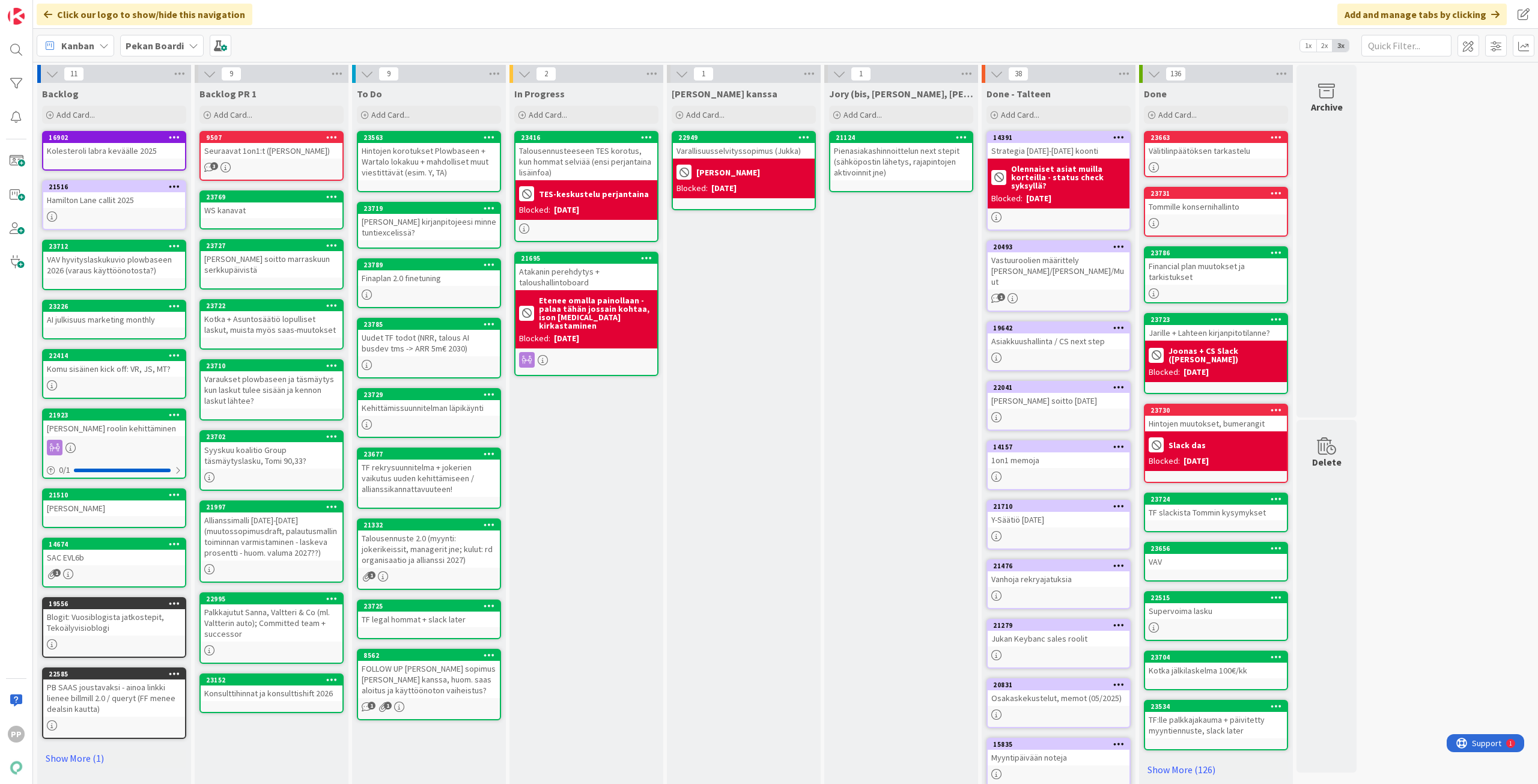
click at [589, 472] on div "In Progress Add Card... 23416 Talousennusteeseen TES korotus, kun hommat selviä…" at bounding box center [586, 454] width 154 height 743
click at [595, 479] on div "In Progress Add Card... 23416 Talousennusteeseen TES korotus, kun hommat selviä…" at bounding box center [586, 454] width 154 height 743
click at [615, 451] on div "In Progress Add Card... 23416 Talousennusteeseen TES korotus, kun hommat selviä…" at bounding box center [586, 454] width 154 height 743
click at [616, 466] on div "In Progress Add Card... 23416 Talousennusteeseen TES korotus, kun hommat selviä…" at bounding box center [586, 454] width 154 height 743
click at [636, 456] on div "In Progress Add Card... 23416 Talousennusteeseen TES korotus, kun hommat selviä…" at bounding box center [586, 454] width 154 height 743
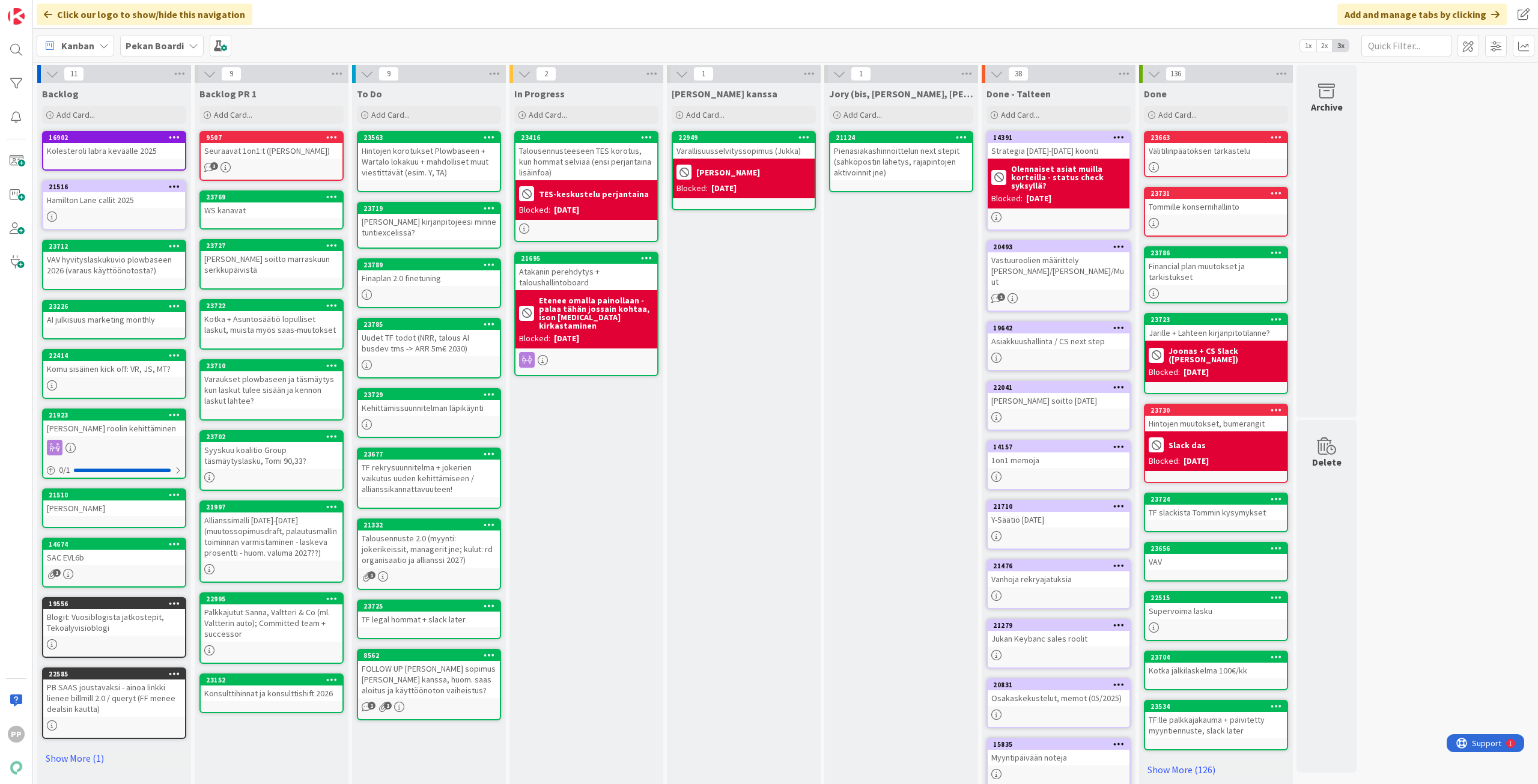
click at [615, 440] on div "In Progress Add Card... 23416 Talousennusteeseen TES korotus, kun hommat selviä…" at bounding box center [586, 454] width 154 height 743
drag, startPoint x: 626, startPoint y: 476, endPoint x: 656, endPoint y: 455, distance: 36.6
click at [626, 476] on div "In Progress Add Card... 23416 Talousennusteeseen TES korotus, kun hommat selviä…" at bounding box center [586, 454] width 154 height 743
